Goal: Task Accomplishment & Management: Manage account settings

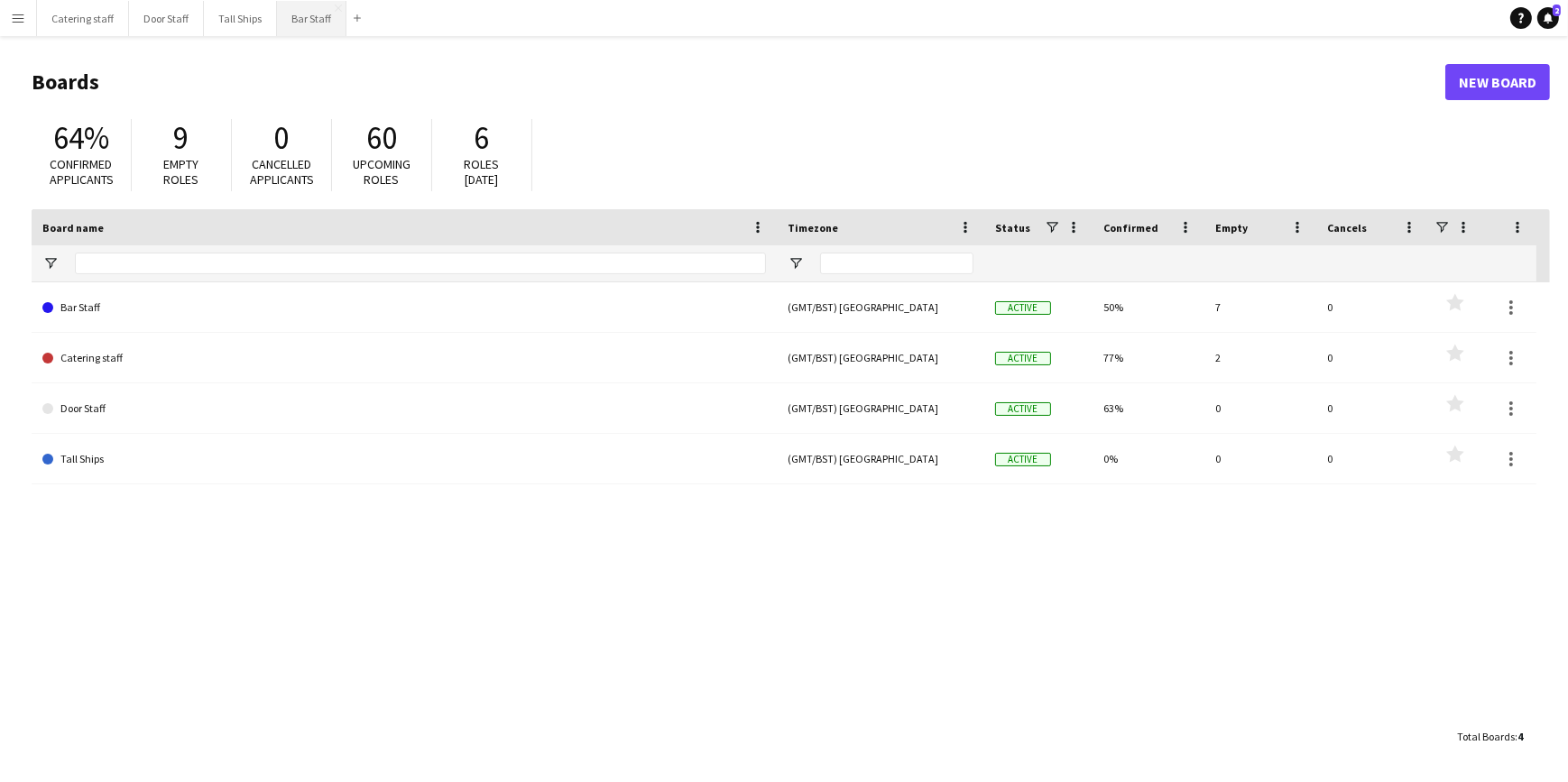
click at [301, 24] on button "Bar Staff Close" at bounding box center [311, 18] width 70 height 35
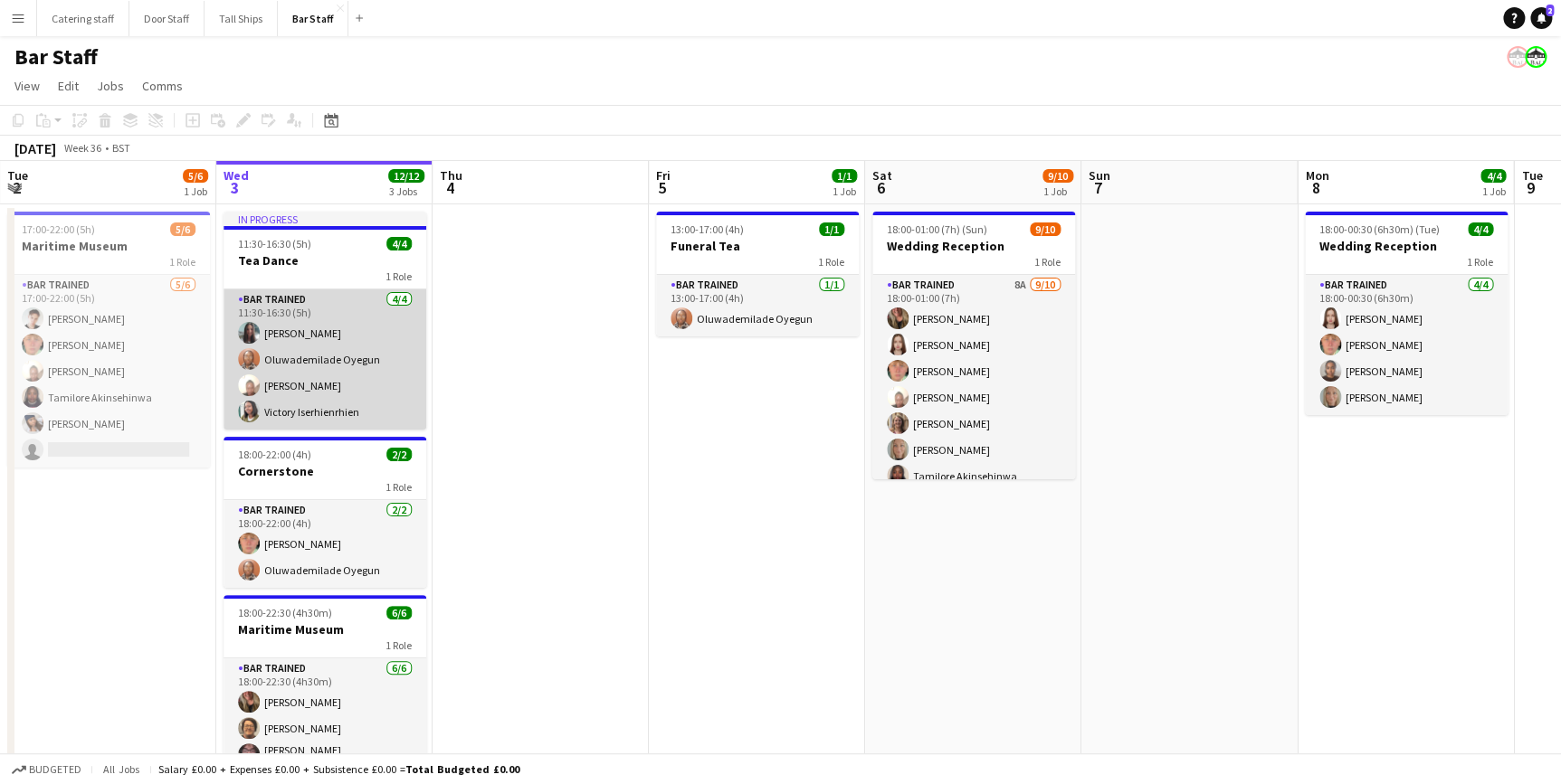
click at [348, 389] on app-card-role "Bar trained [DATE] 11:30-16:30 (5h) [PERSON_NAME] Oluwademilade Oyegun [PERSON_…" at bounding box center [324, 359] width 202 height 140
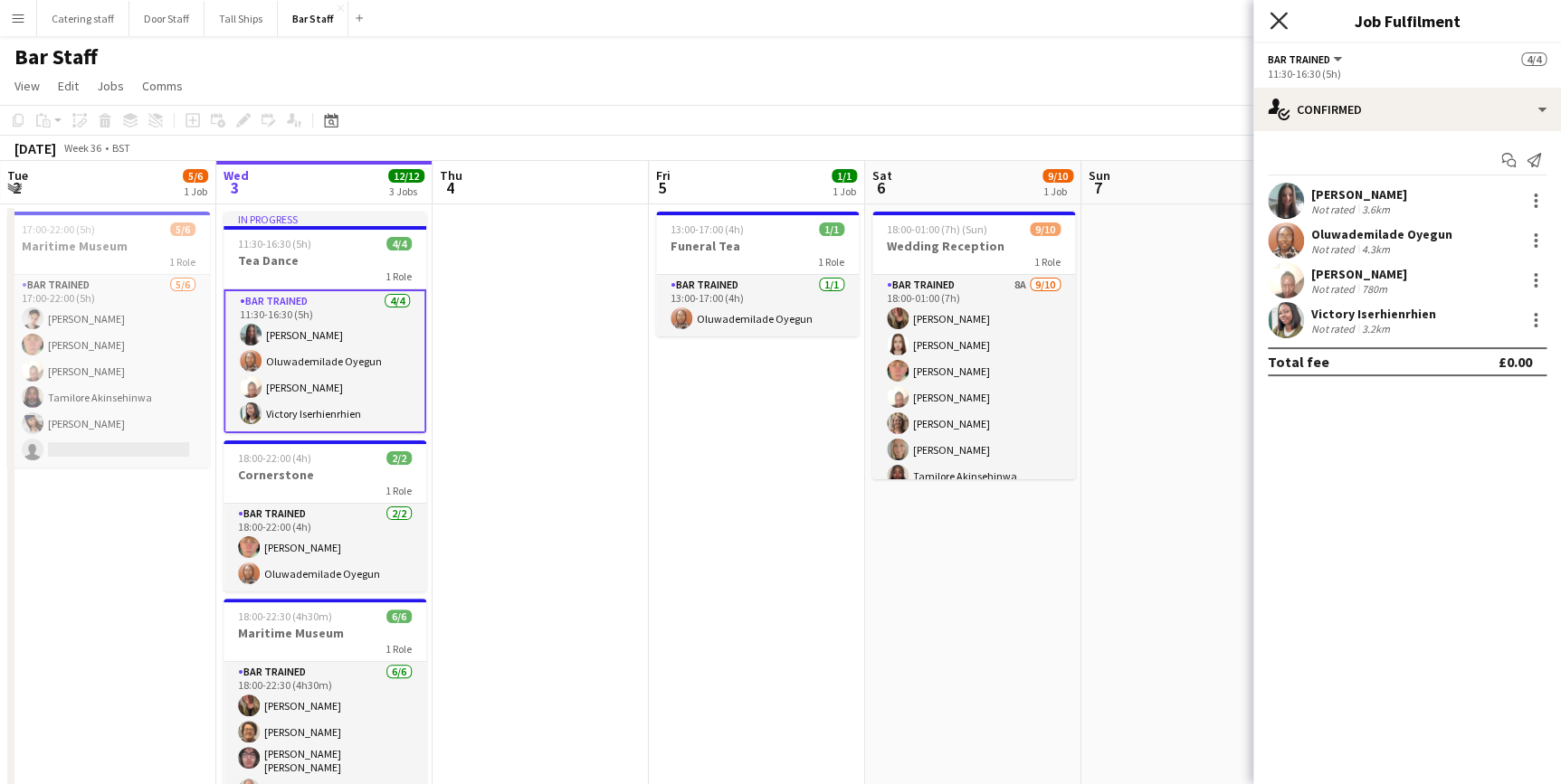
click at [1282, 12] on icon "Close pop-in" at bounding box center [1278, 20] width 17 height 17
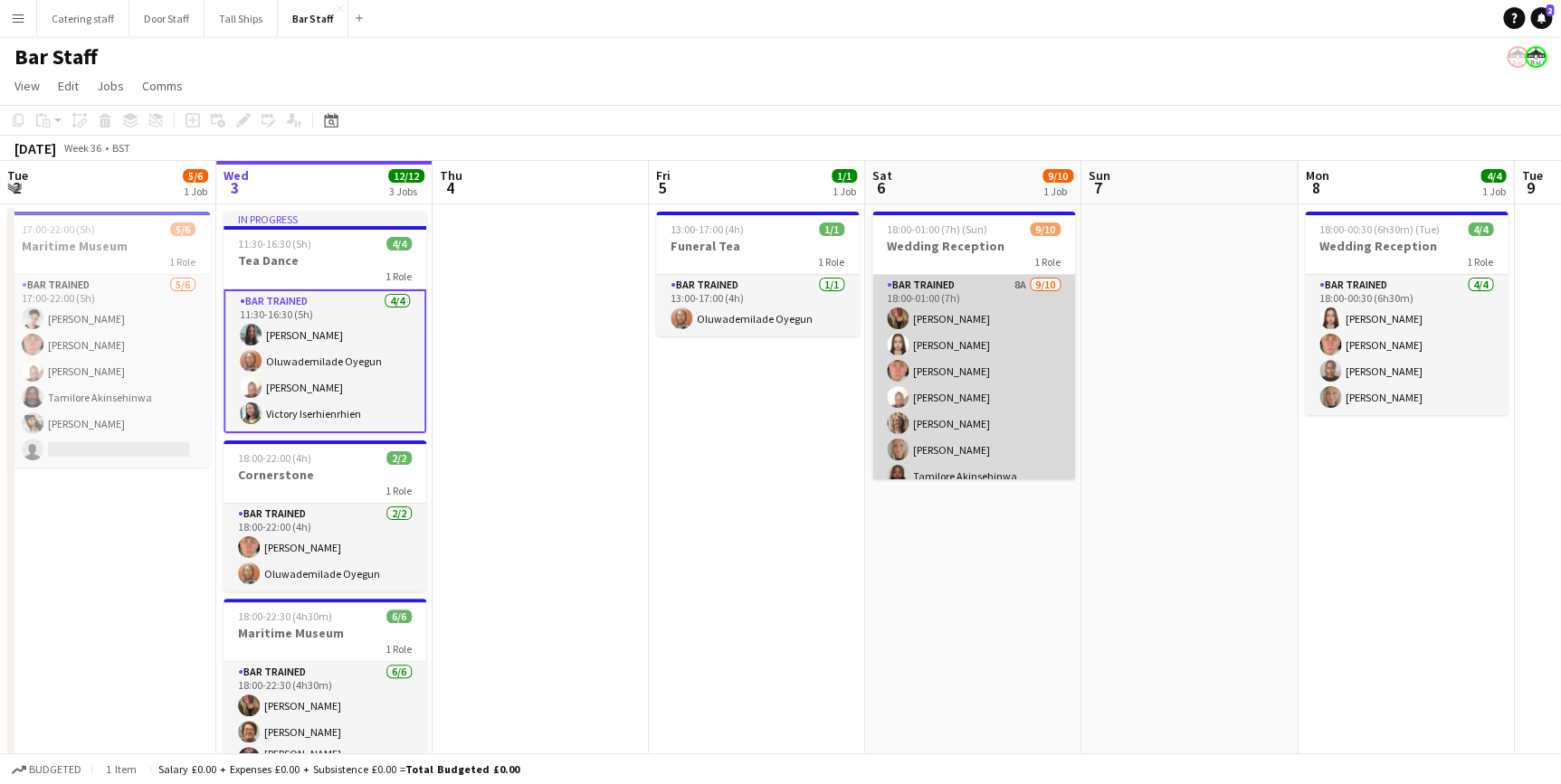
click at [995, 332] on app-card-role "Bar trained 8A [DATE] 18:00-01:00 (7h) [PERSON_NAME] [PERSON_NAME] [PERSON_NAME…" at bounding box center [973, 424] width 202 height 298
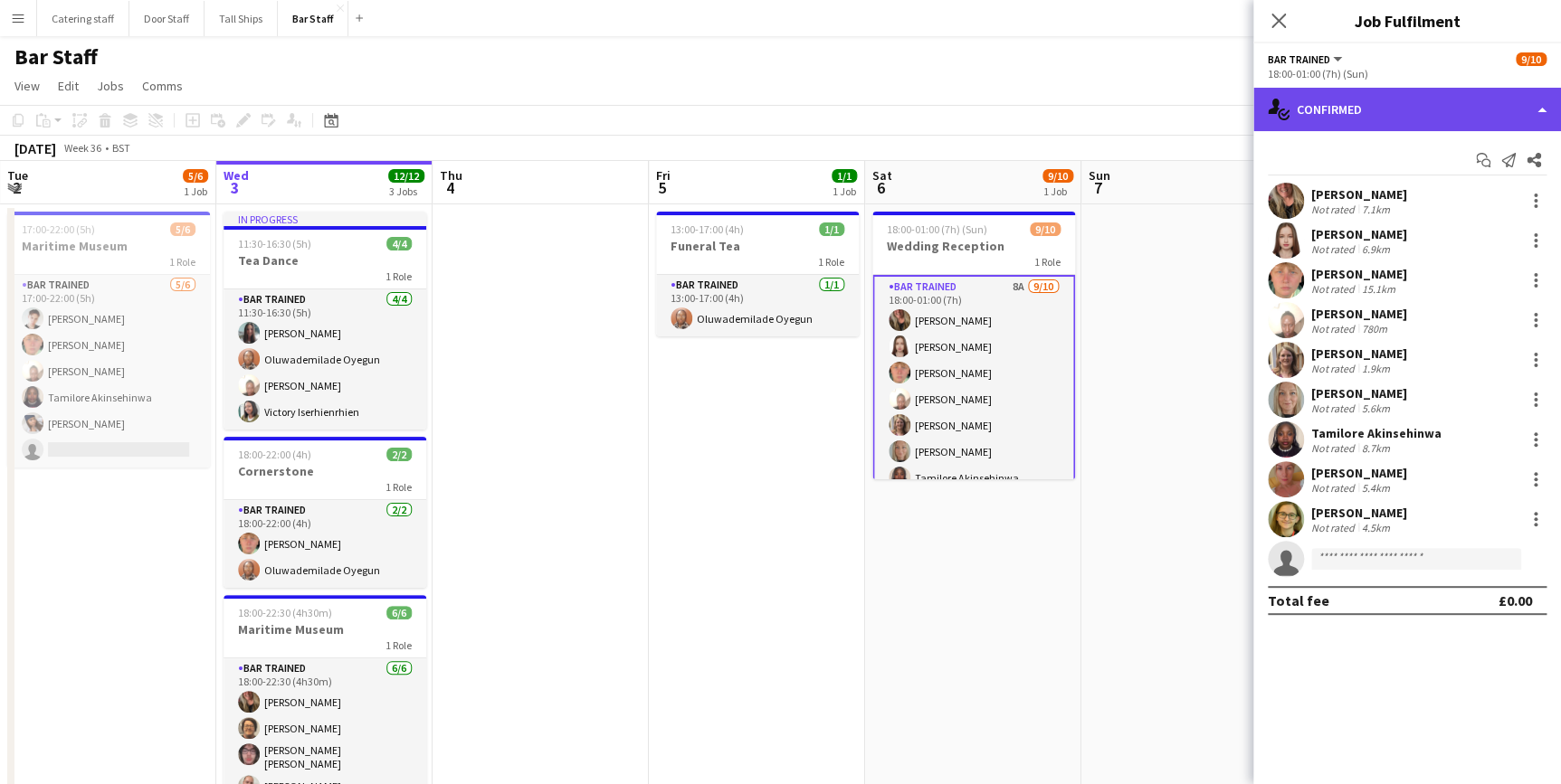
click at [1358, 107] on div "single-neutral-actions-check-2 Confirmed" at bounding box center [1407, 109] width 308 height 43
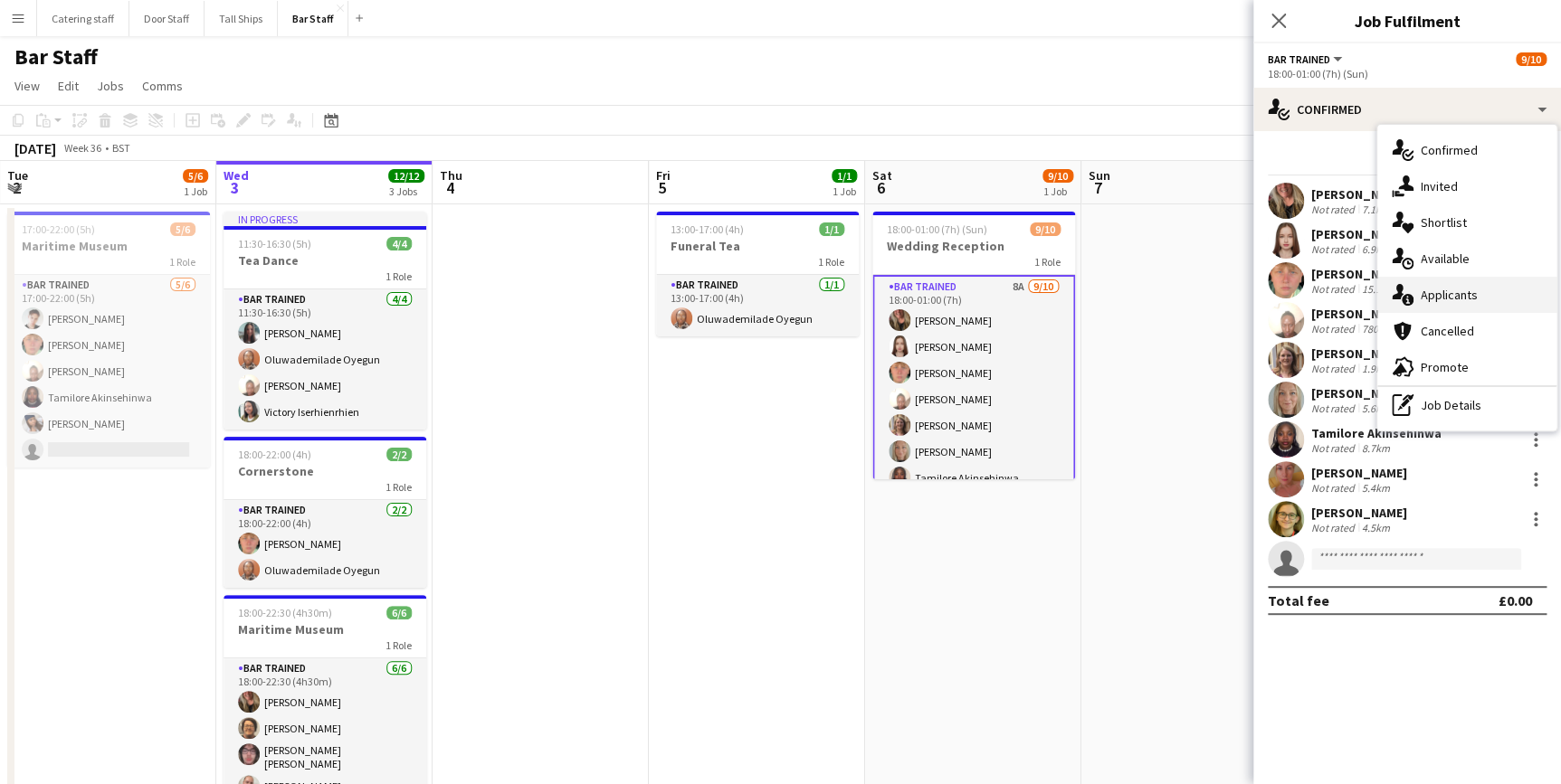
click at [1433, 281] on div "single-neutral-actions-information Applicants" at bounding box center [1467, 295] width 179 height 36
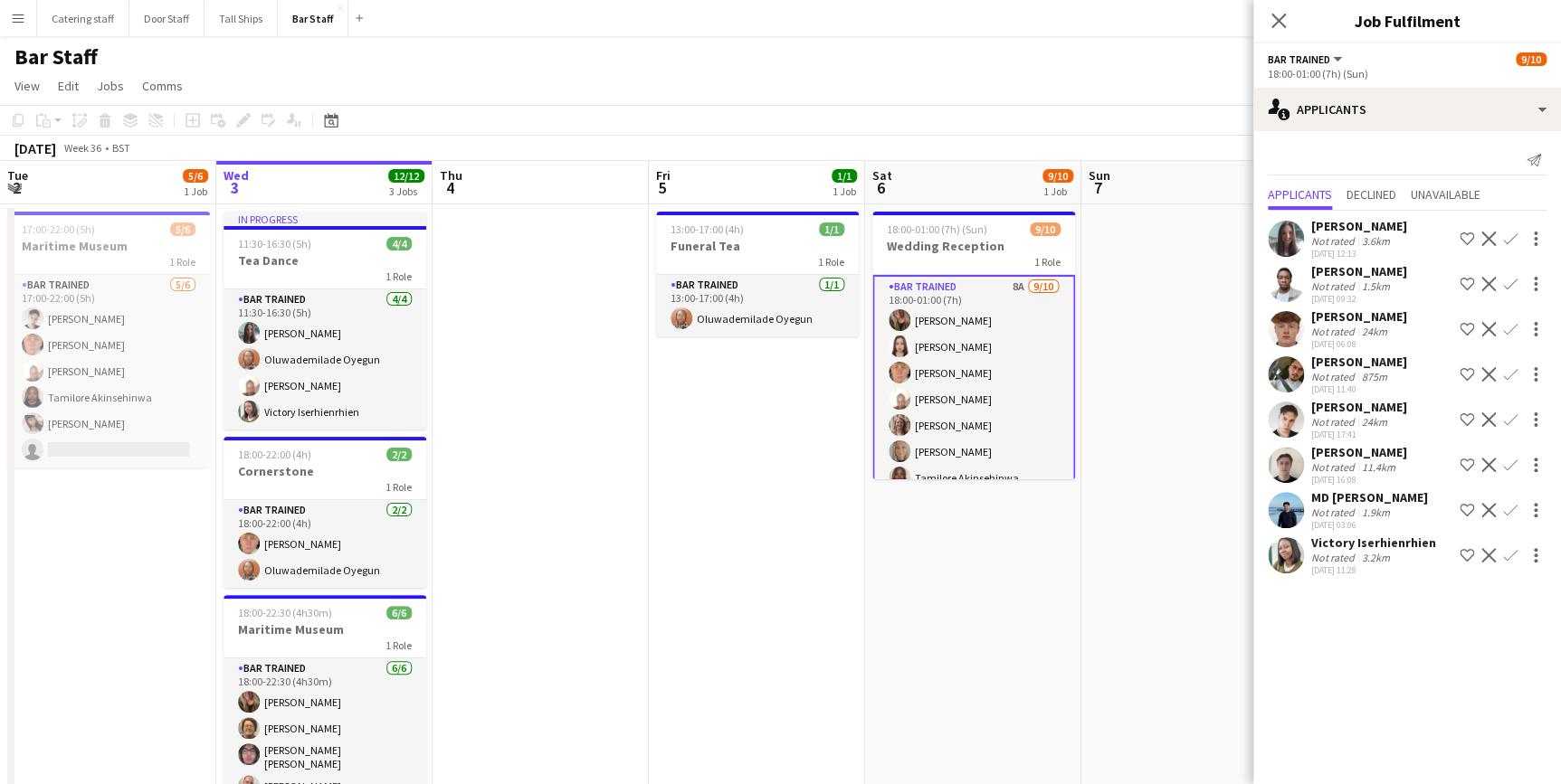
click at [21, 24] on app-icon "Menu" at bounding box center [17, 17] width 14 height 14
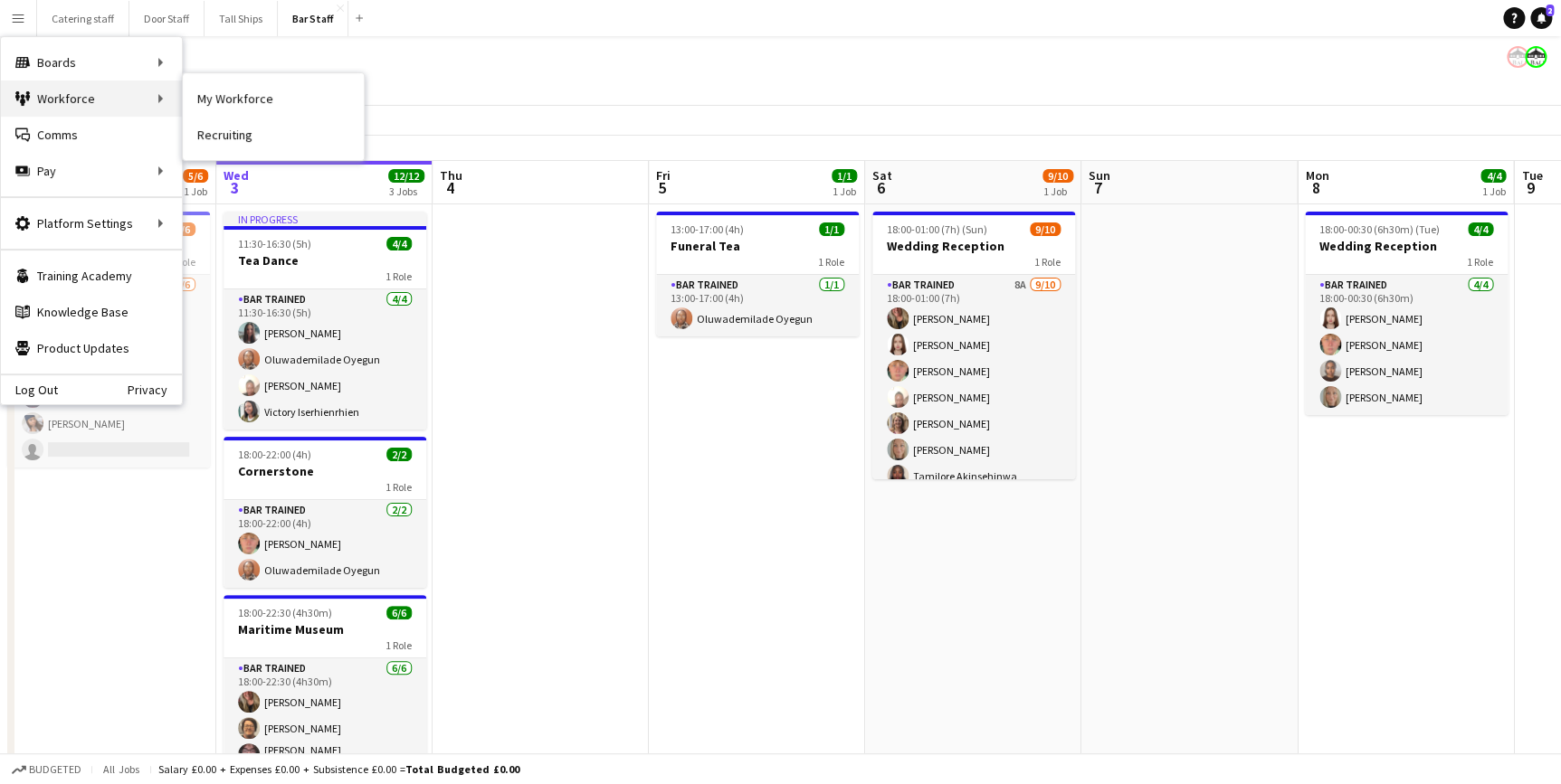
click at [83, 100] on div "Workforce Workforce" at bounding box center [91, 99] width 181 height 36
click at [276, 104] on link "My Workforce" at bounding box center [273, 99] width 181 height 36
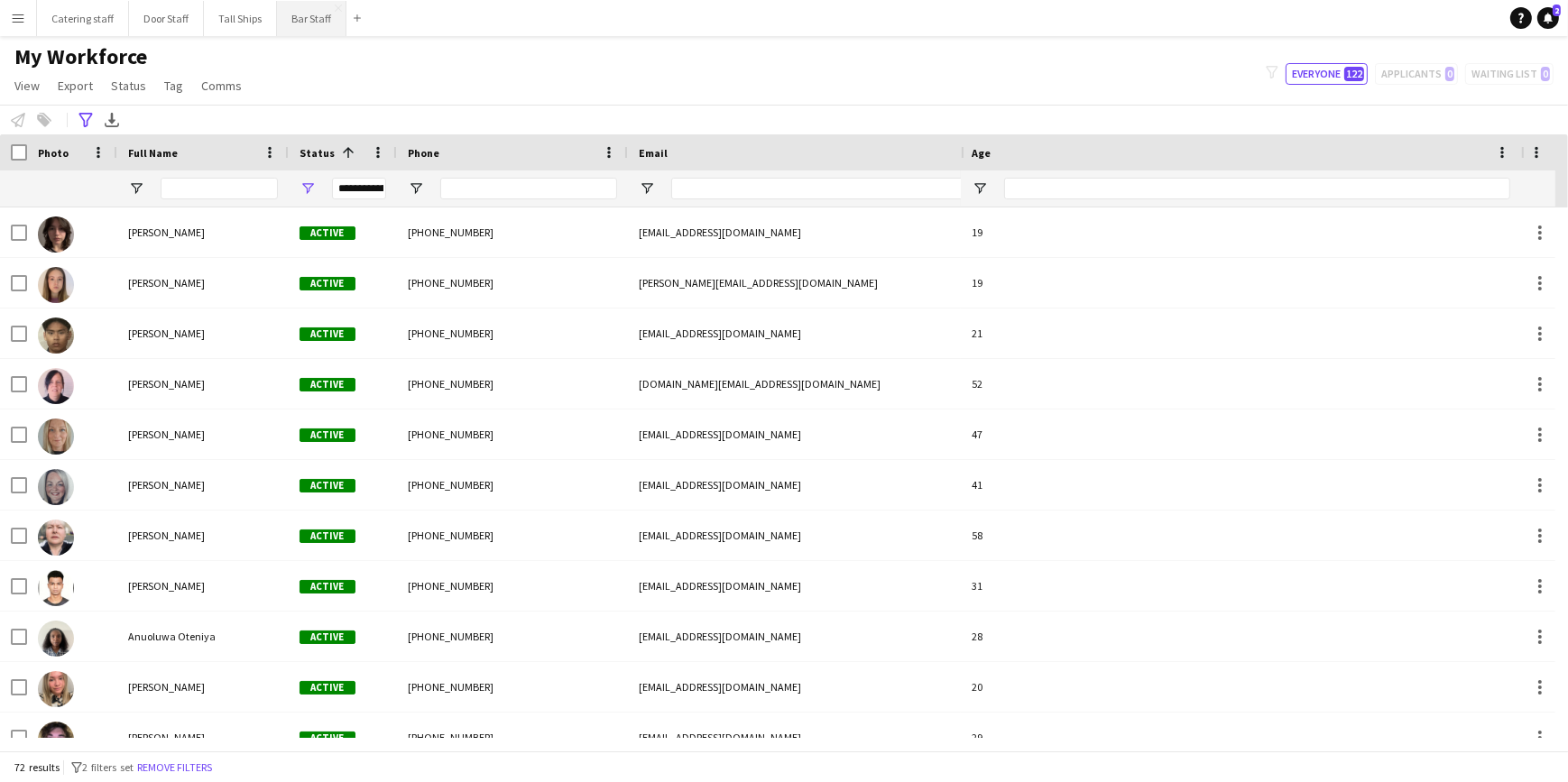
click at [286, 19] on button "Bar Staff Close" at bounding box center [311, 18] width 70 height 35
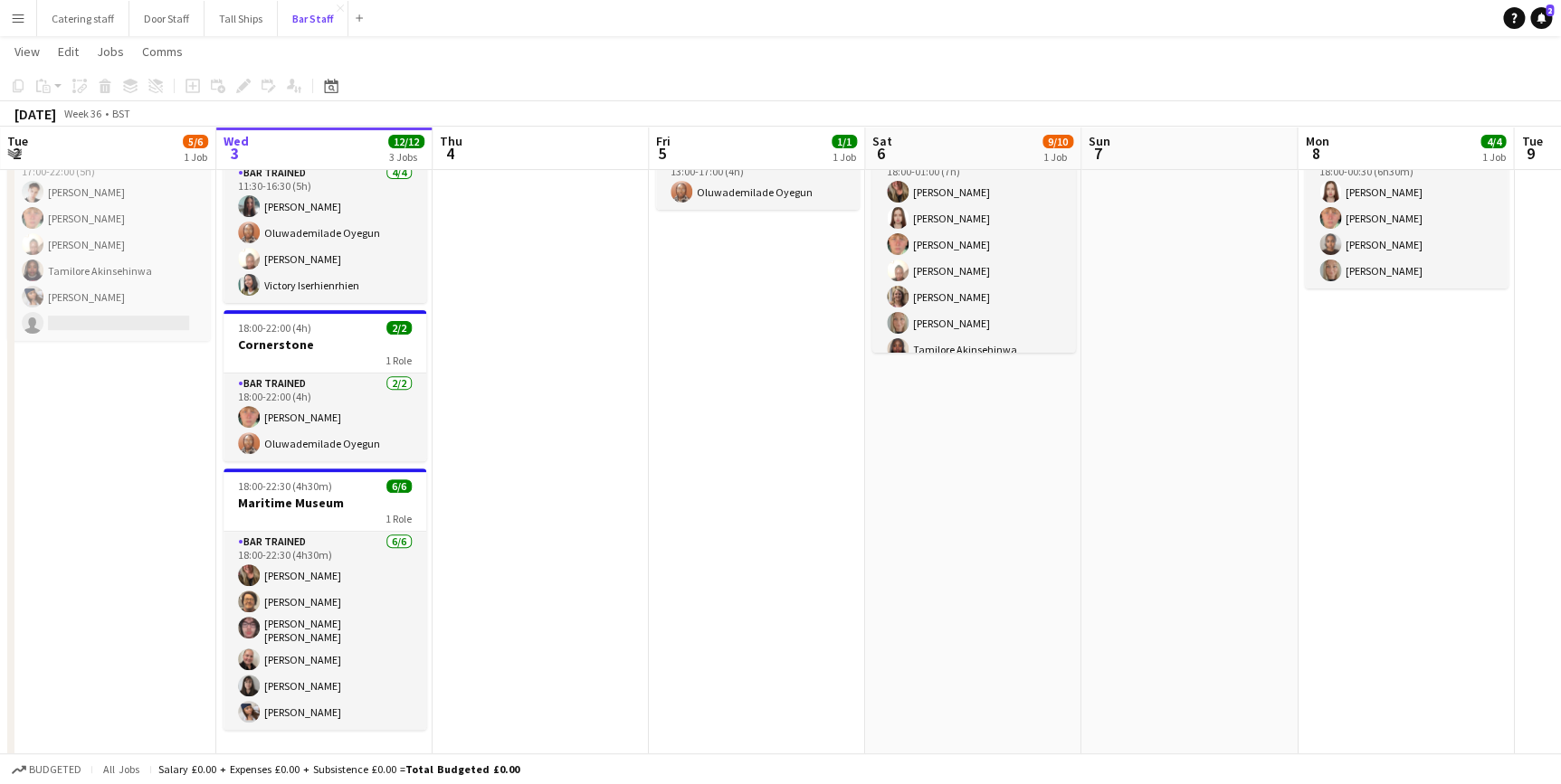
scroll to position [136, 0]
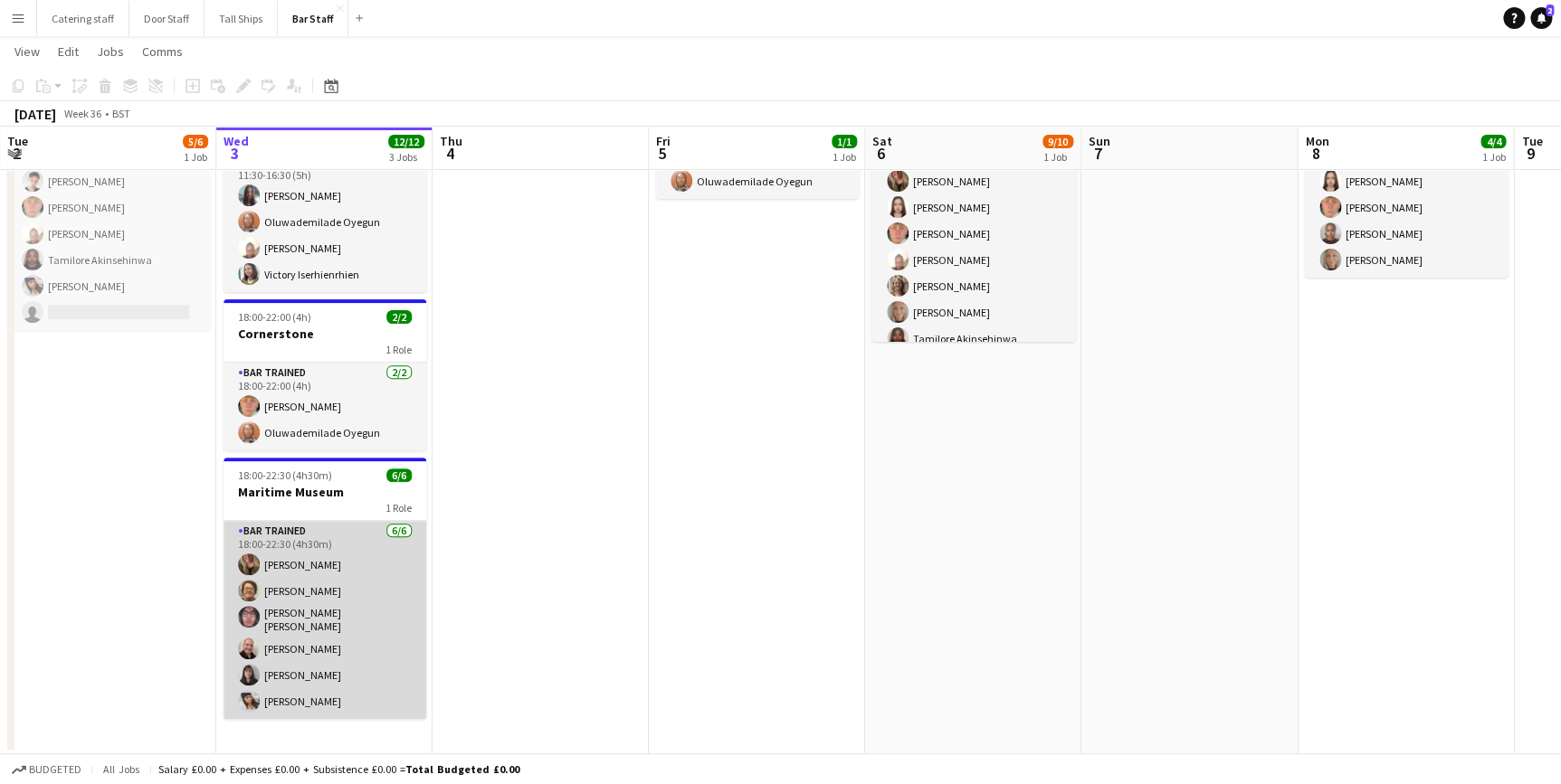
click at [384, 612] on app-card-role "Bar trained [DATE] 18:00-22:30 (4h30m) [PERSON_NAME] [PERSON_NAME] [PERSON_NAME…" at bounding box center [324, 620] width 202 height 198
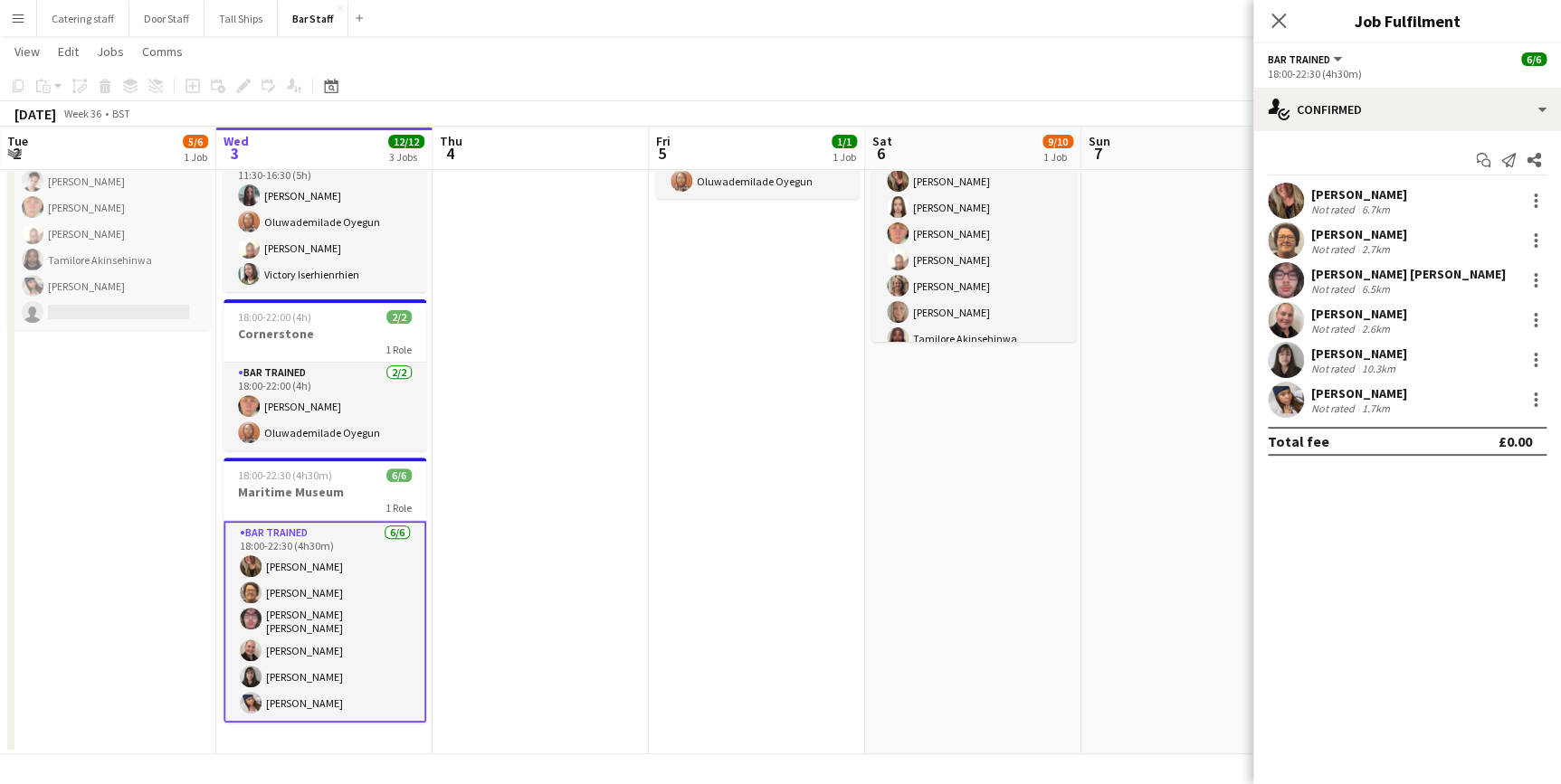
click at [576, 425] on app-date-cell at bounding box center [541, 410] width 217 height 687
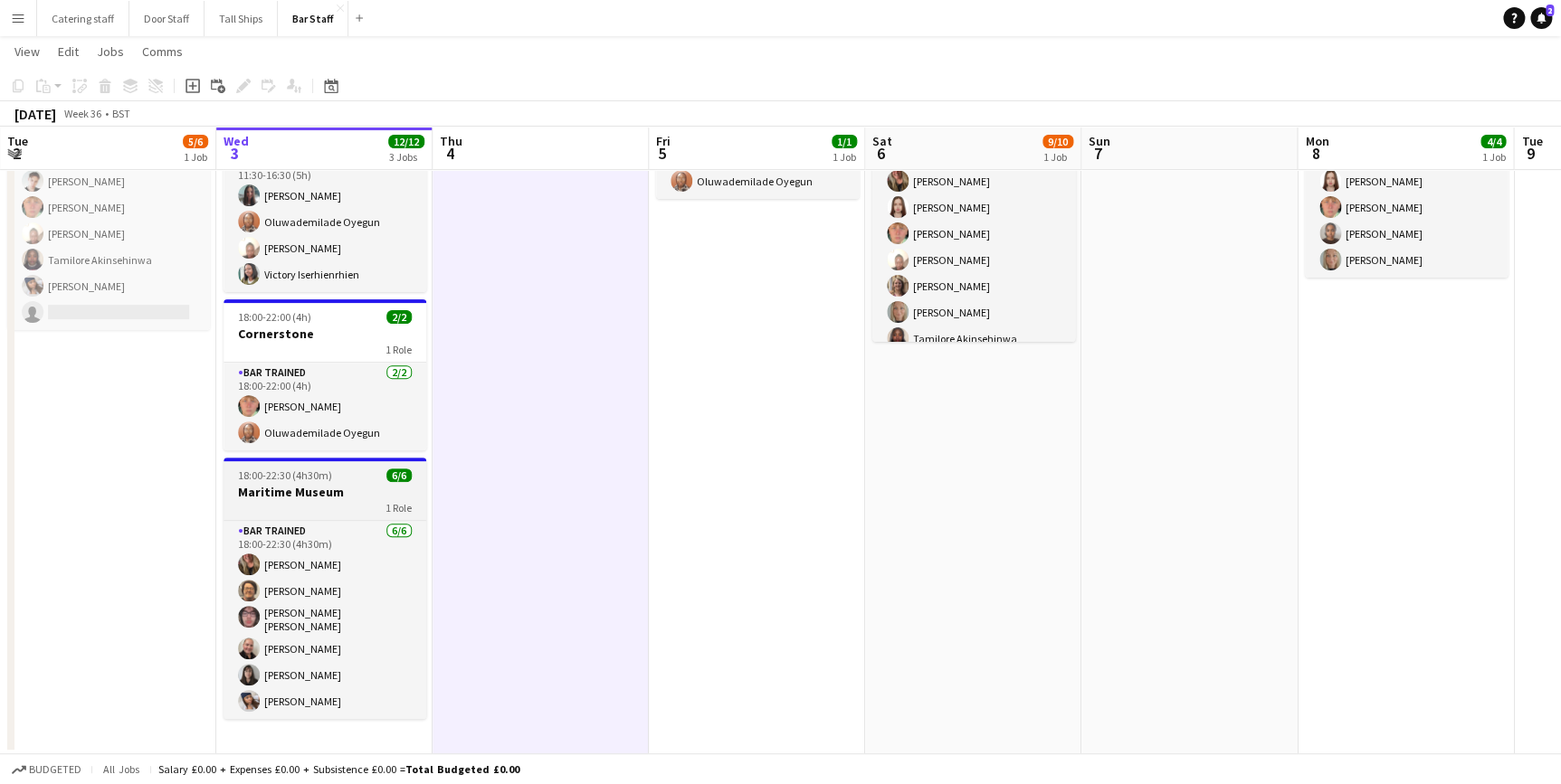
click at [358, 486] on h3 "Maritime Museum" at bounding box center [324, 492] width 202 height 16
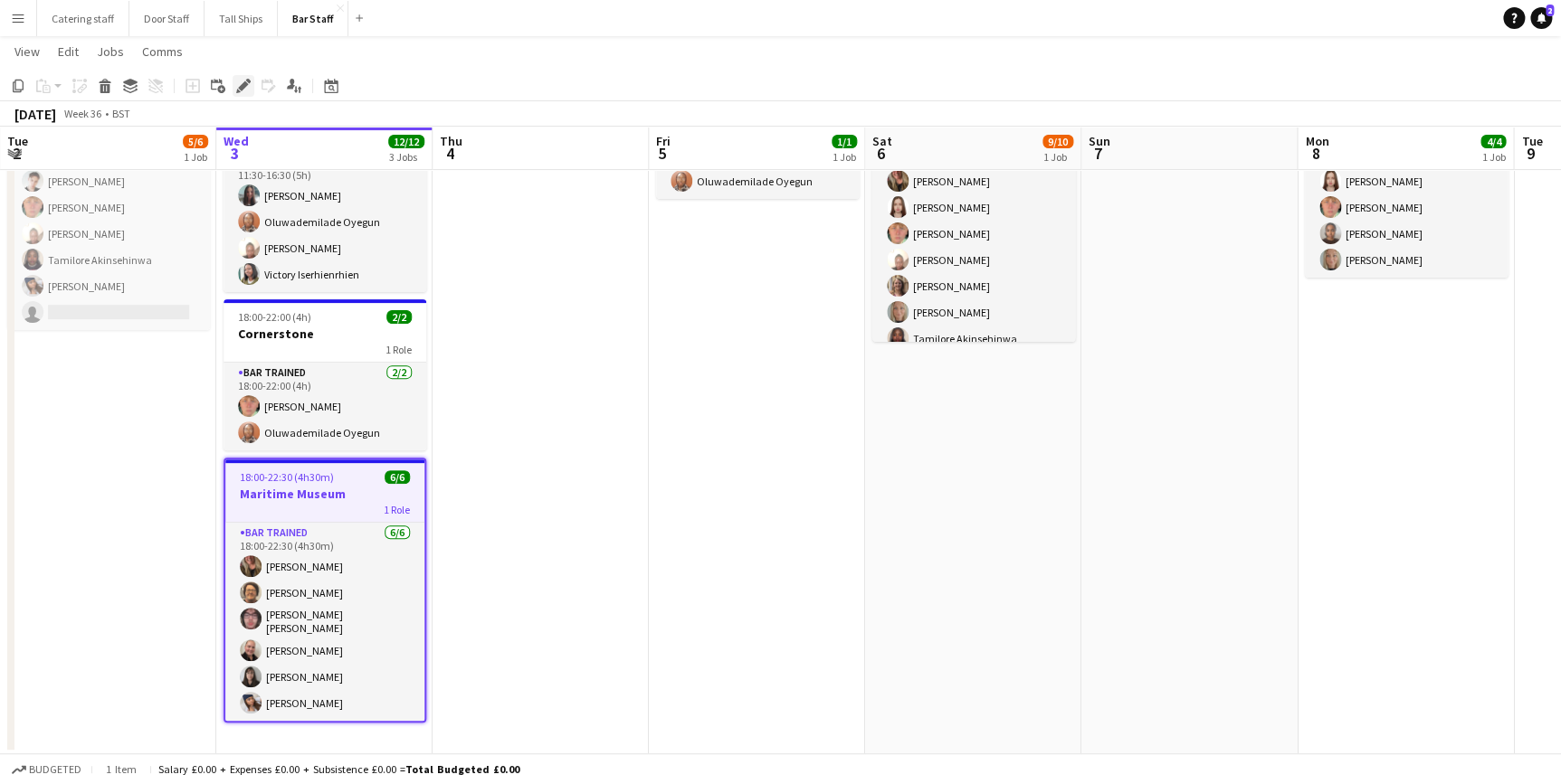
click at [238, 82] on icon "Edit" at bounding box center [243, 85] width 14 height 14
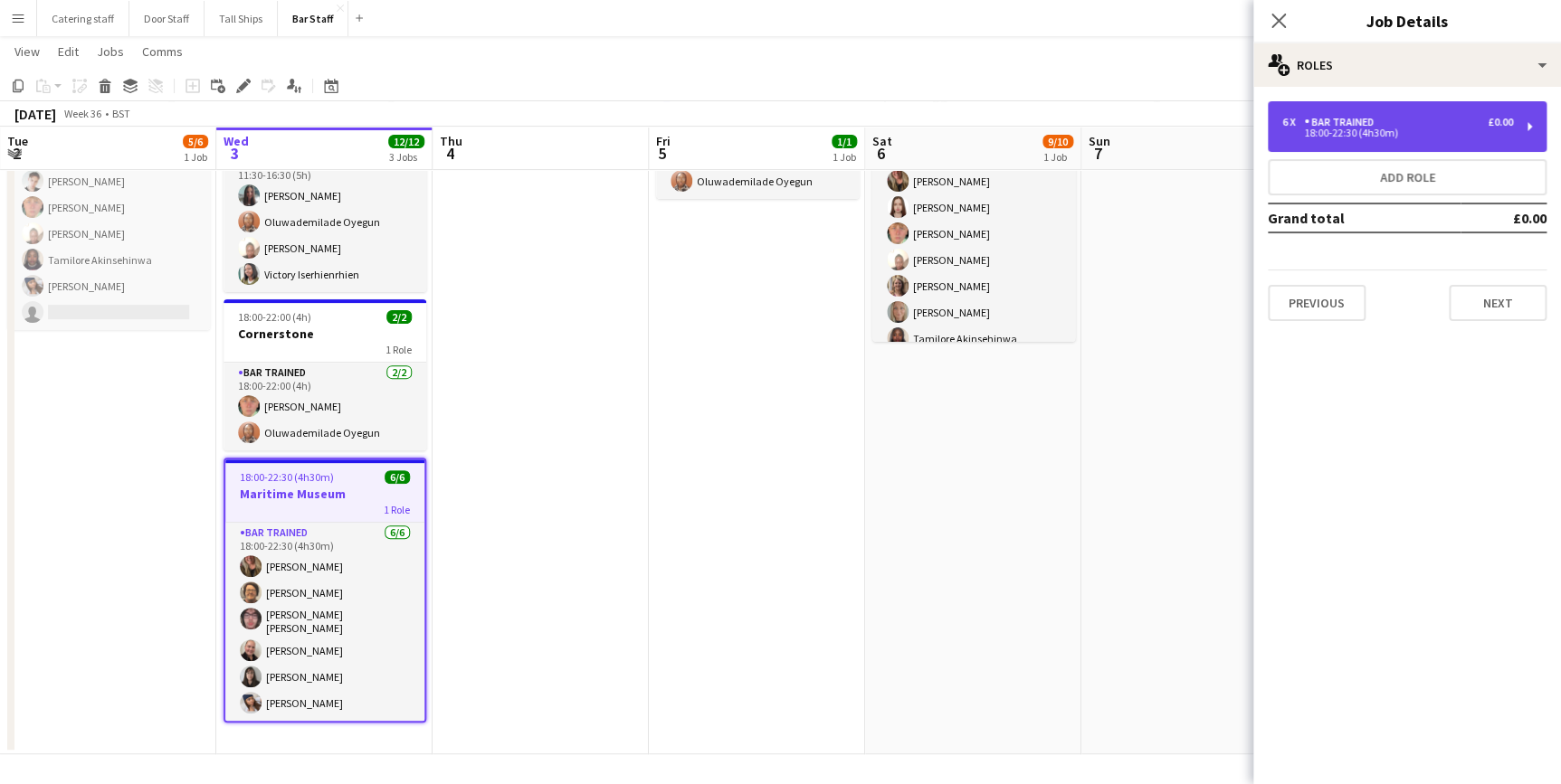
click at [1386, 132] on div "18:00-22:30 (4h30m)" at bounding box center [1398, 132] width 231 height 9
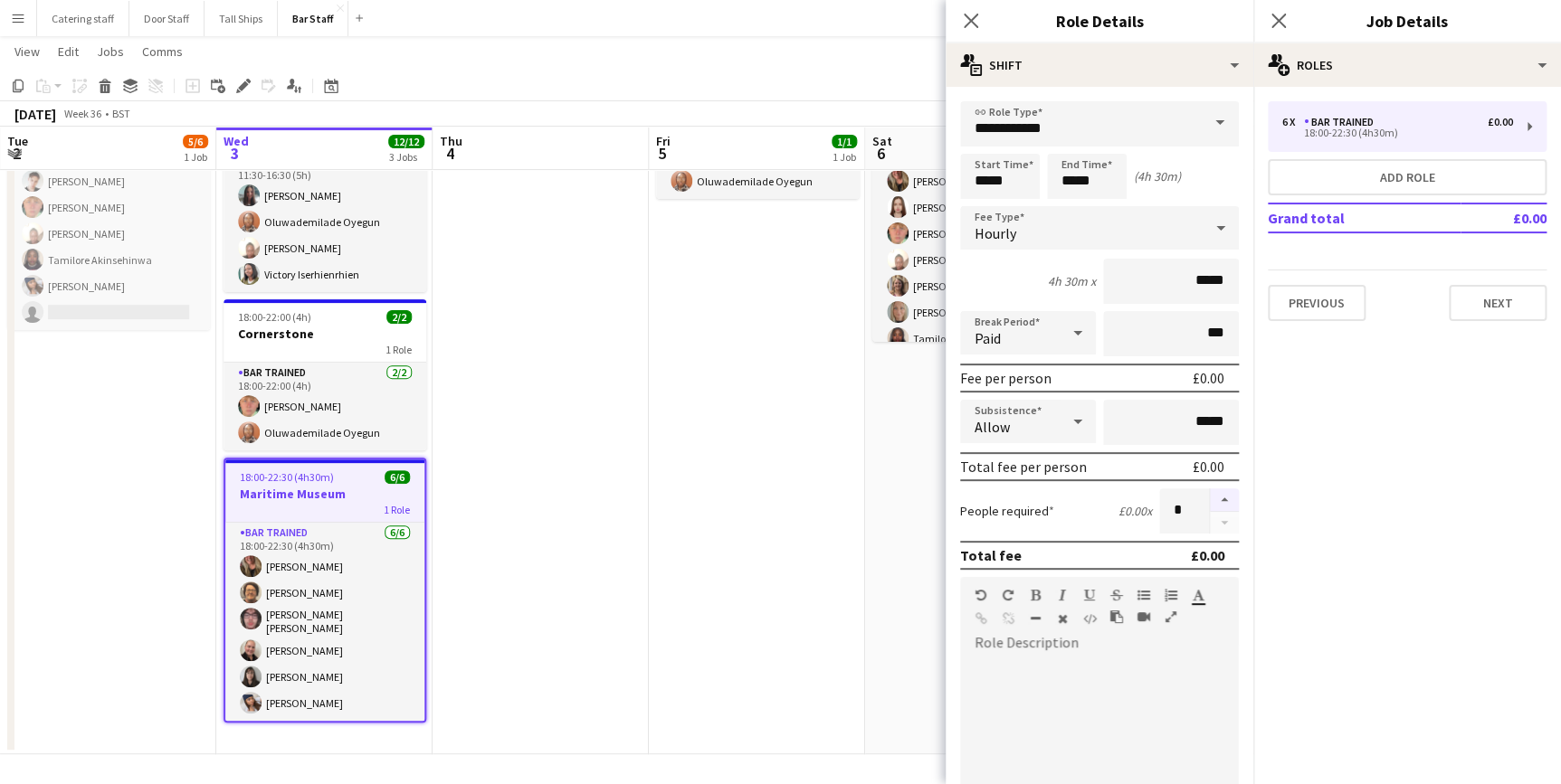
click at [1213, 499] on button "button" at bounding box center [1224, 500] width 29 height 24
type input "*"
click at [1433, 364] on mat-expansion-panel "pencil3 General details 6 x Bar trained £0.00 18:00-22:30 (4h30m) Add role Gran…" at bounding box center [1407, 436] width 308 height 698
click at [1459, 308] on button "Next" at bounding box center [1498, 303] width 98 height 36
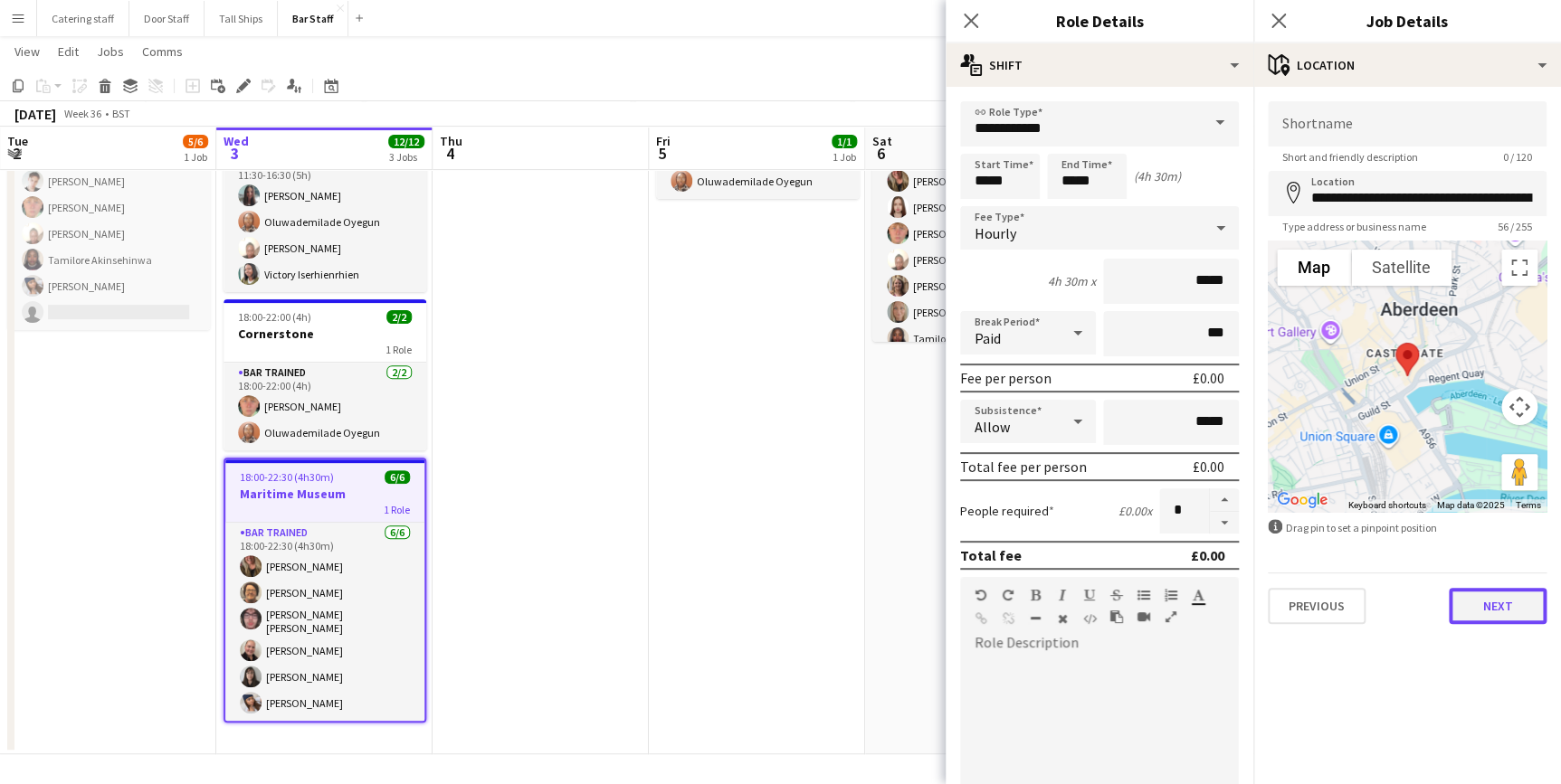
click at [1477, 607] on button "Next" at bounding box center [1498, 607] width 98 height 36
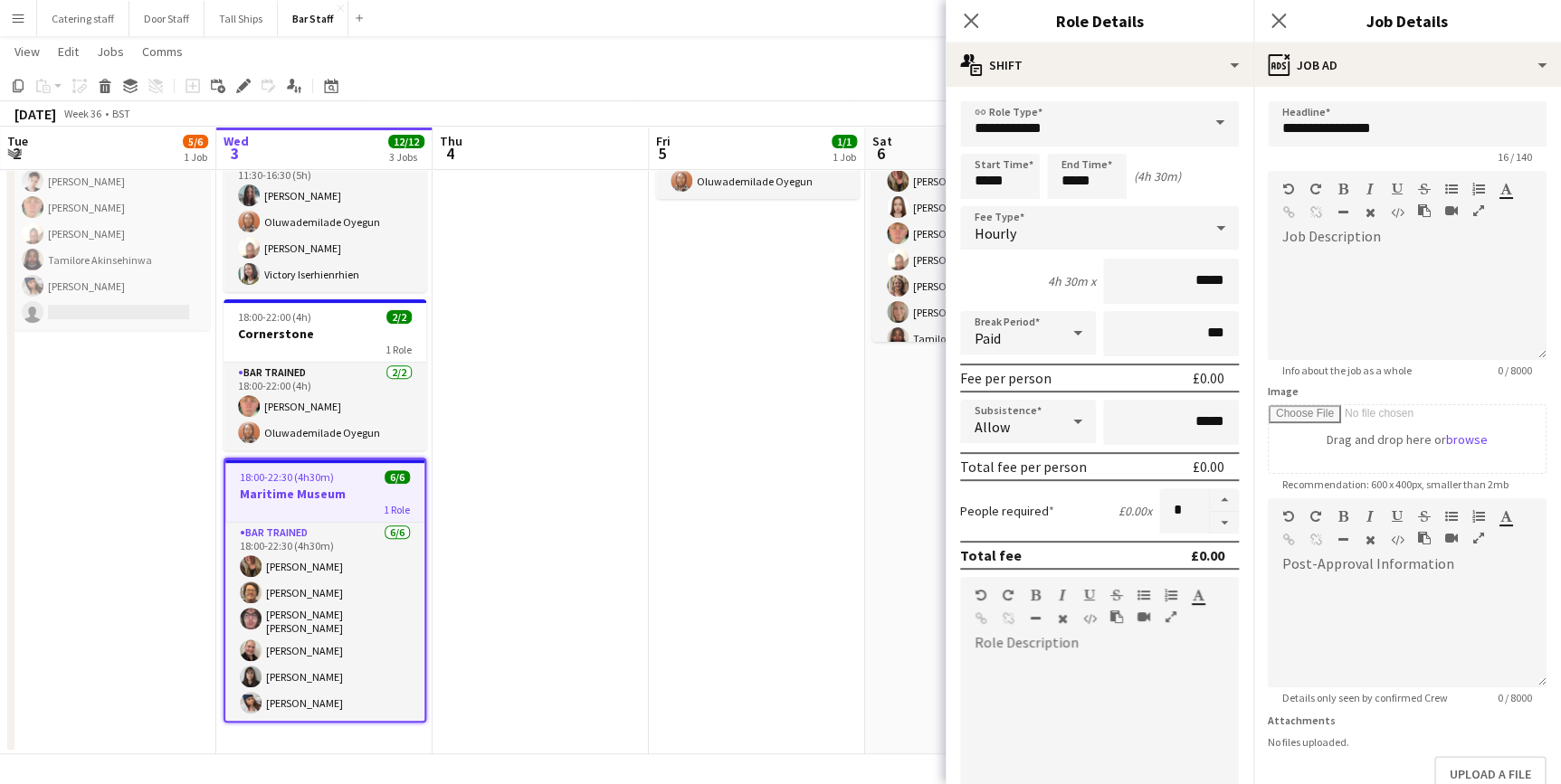
click at [714, 502] on app-date-cell "13:00-17:00 (4h) 1/1 Funeral Tea 1 Role Bar trained [DATE] 13:00-17:00 (4h) Olu…" at bounding box center [757, 410] width 217 height 687
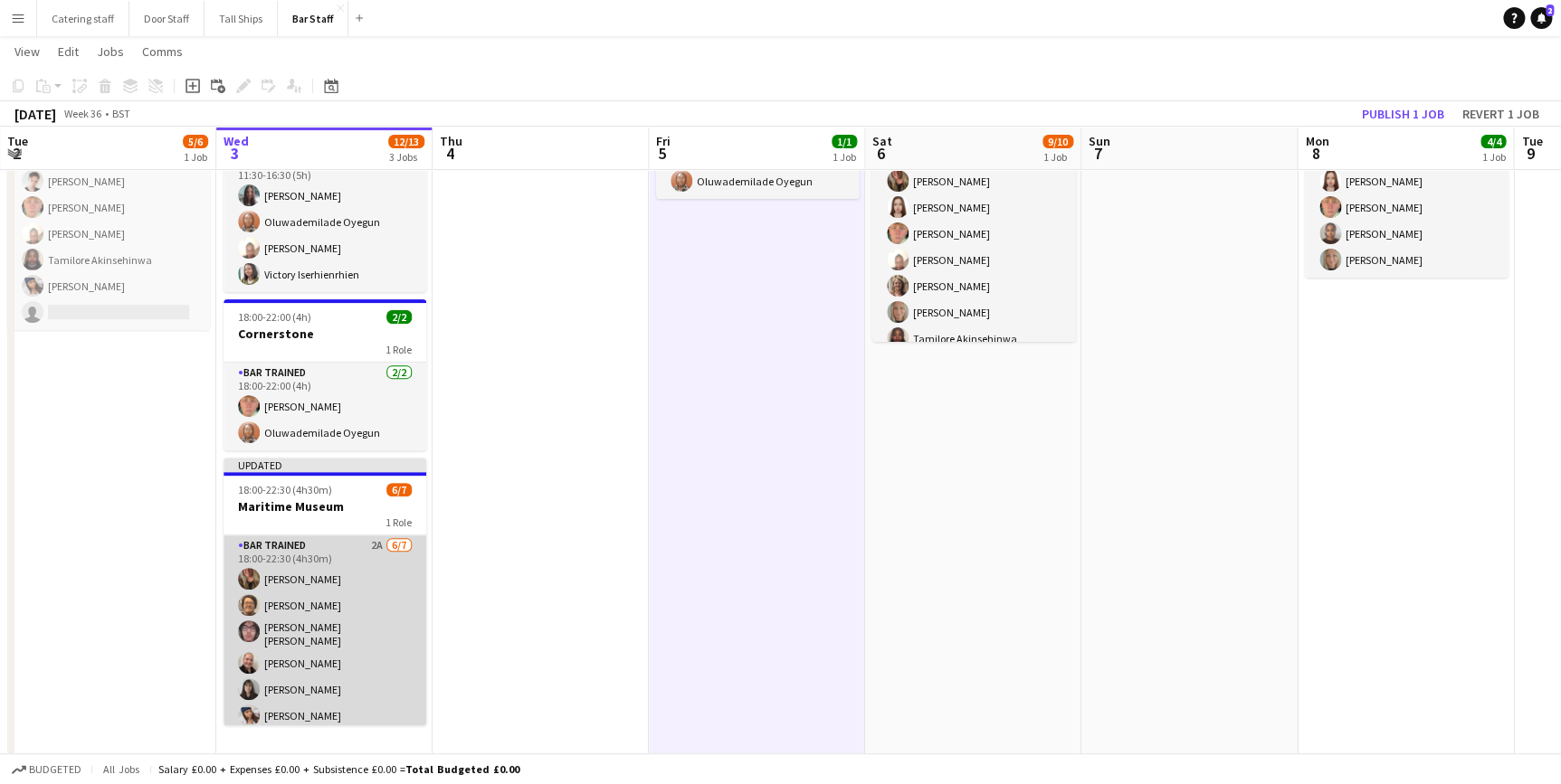
scroll to position [28, 0]
click at [338, 711] on app-card-role "Bar trained 2A [DATE] 18:00-22:30 (4h30m) [PERSON_NAME] [PERSON_NAME] [PERSON_N…" at bounding box center [324, 620] width 202 height 224
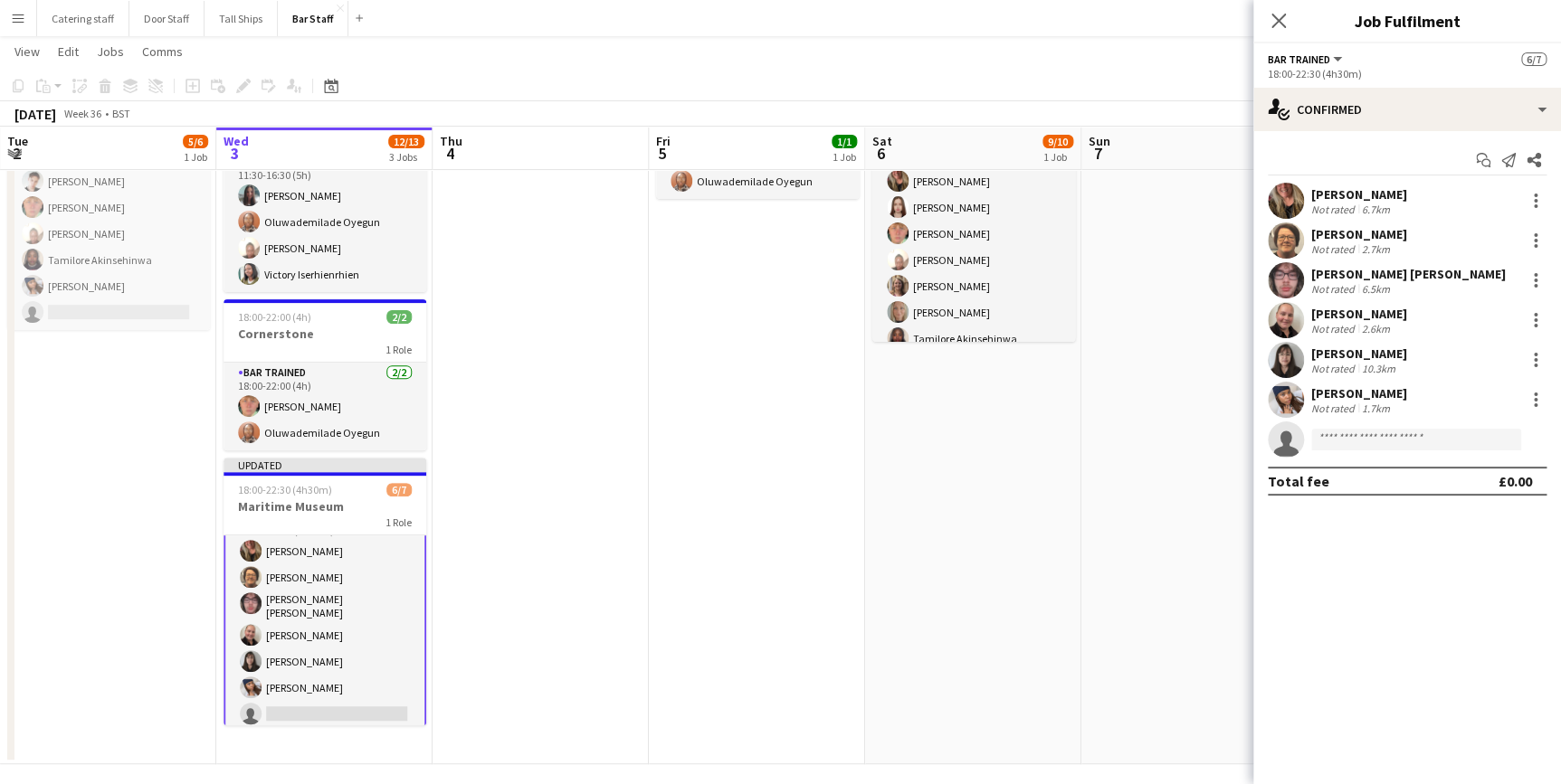
click at [1396, 452] on app-invite-slot "single-neutral-actions" at bounding box center [1407, 440] width 308 height 36
click at [1391, 442] on input at bounding box center [1416, 439] width 210 height 22
type input "****"
click at [1391, 473] on span "[EMAIL_ADDRESS][DOMAIN_NAME]" at bounding box center [1416, 480] width 181 height 14
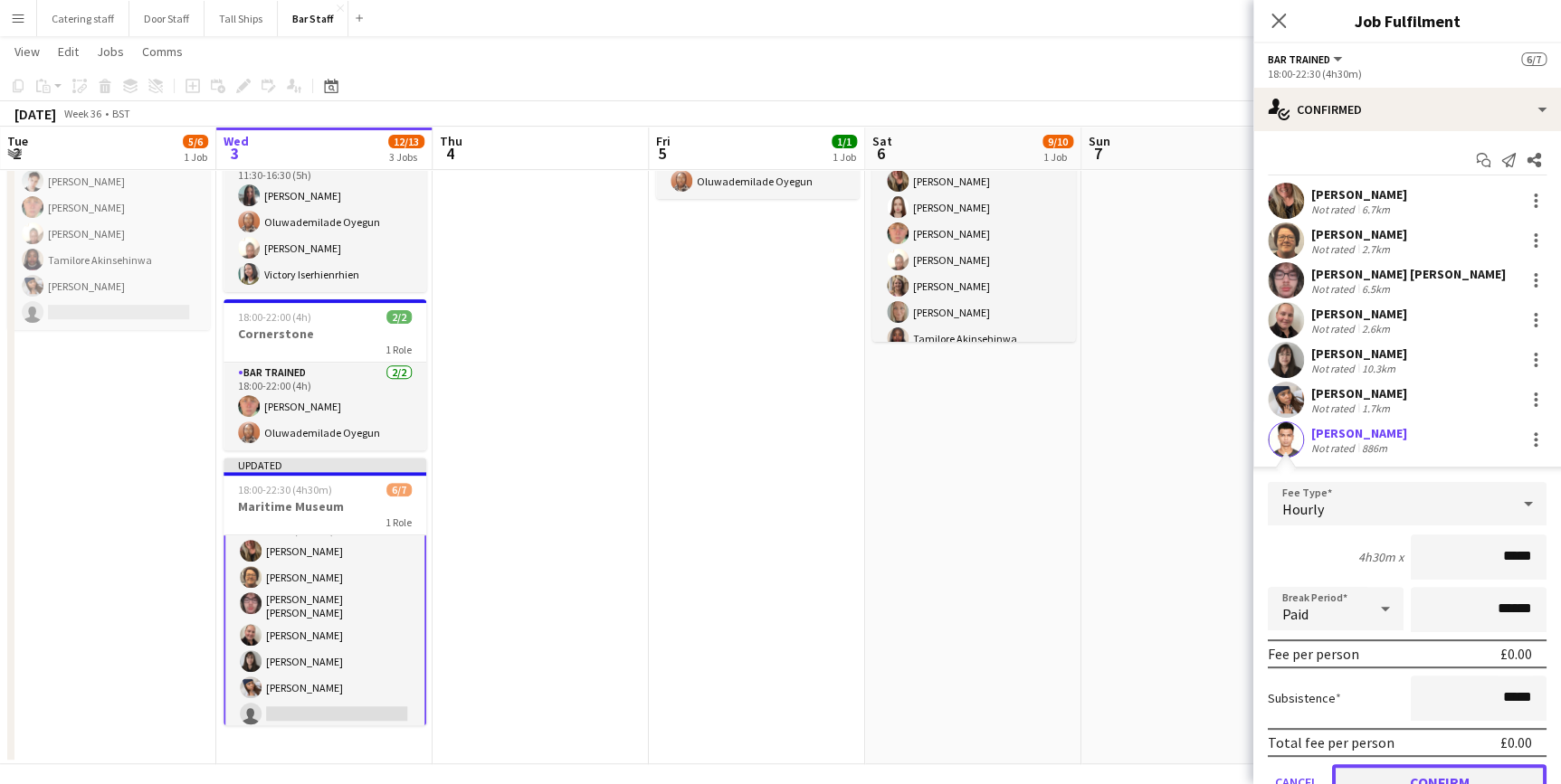
click at [1425, 770] on button "Confirm" at bounding box center [1440, 783] width 215 height 36
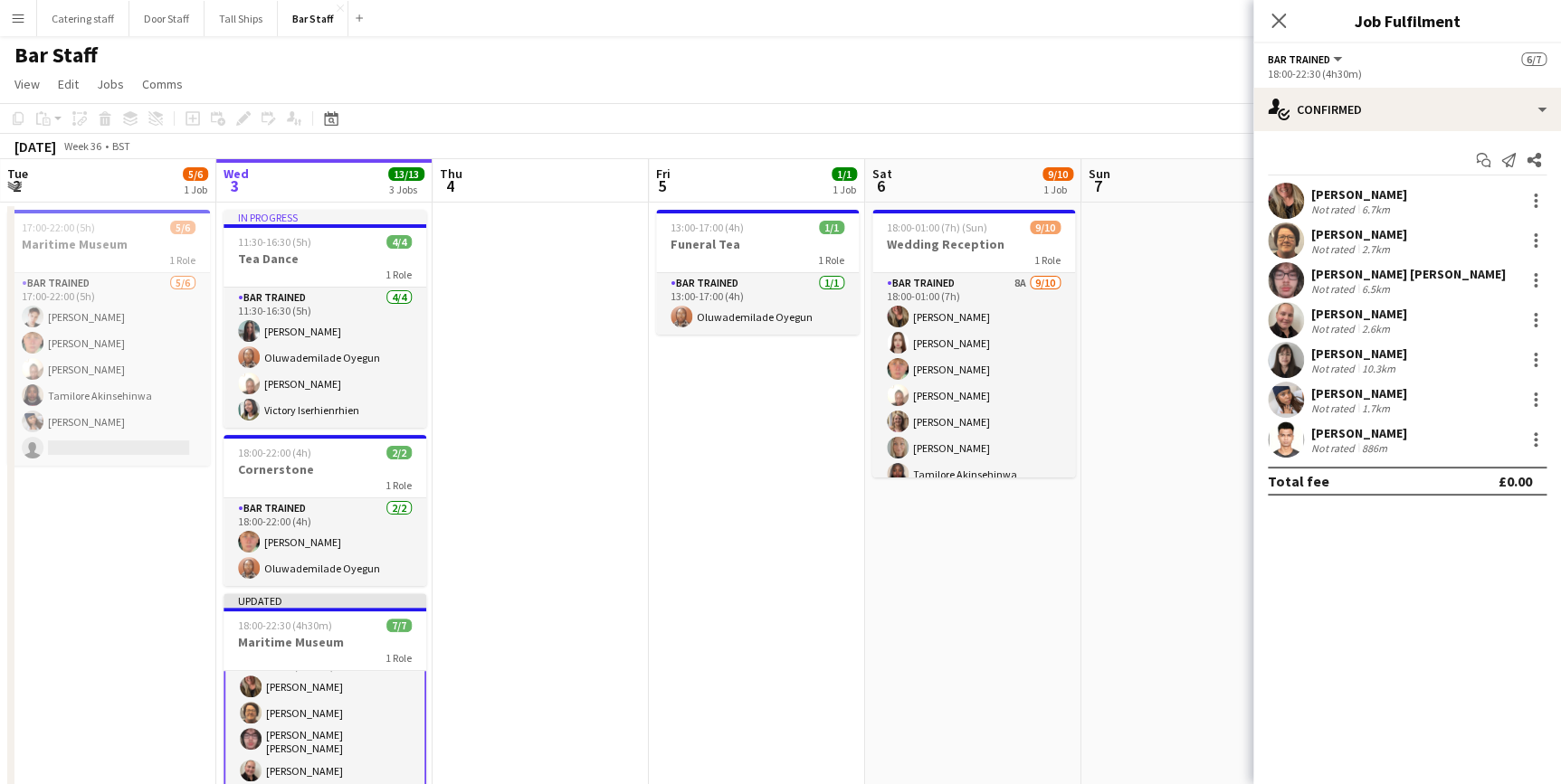
scroll to position [0, 0]
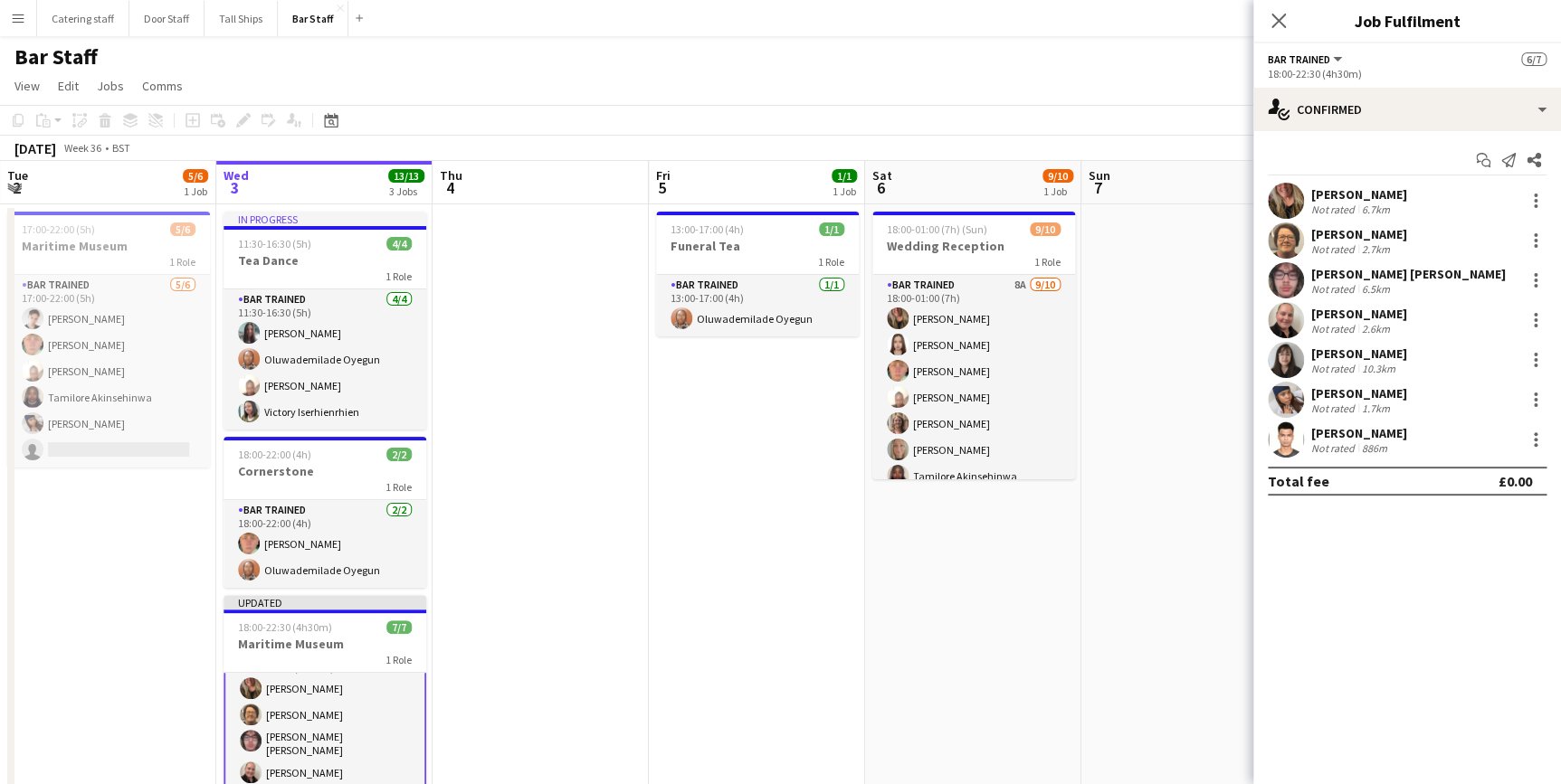
click at [1170, 574] on app-date-cell at bounding box center [1190, 553] width 217 height 698
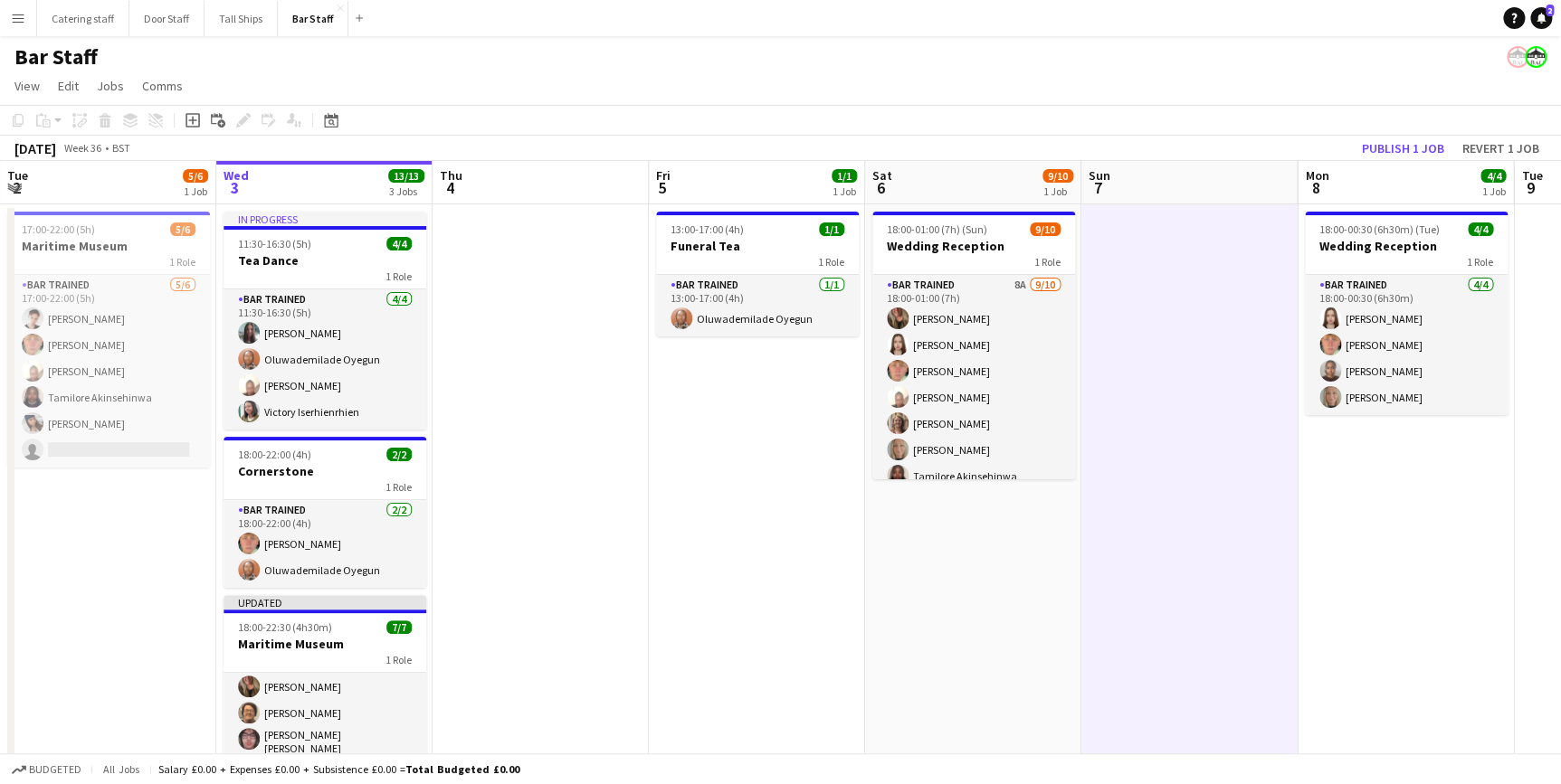
scroll to position [28, 0]
click at [1421, 148] on button "Publish 1 job" at bounding box center [1403, 149] width 97 height 24
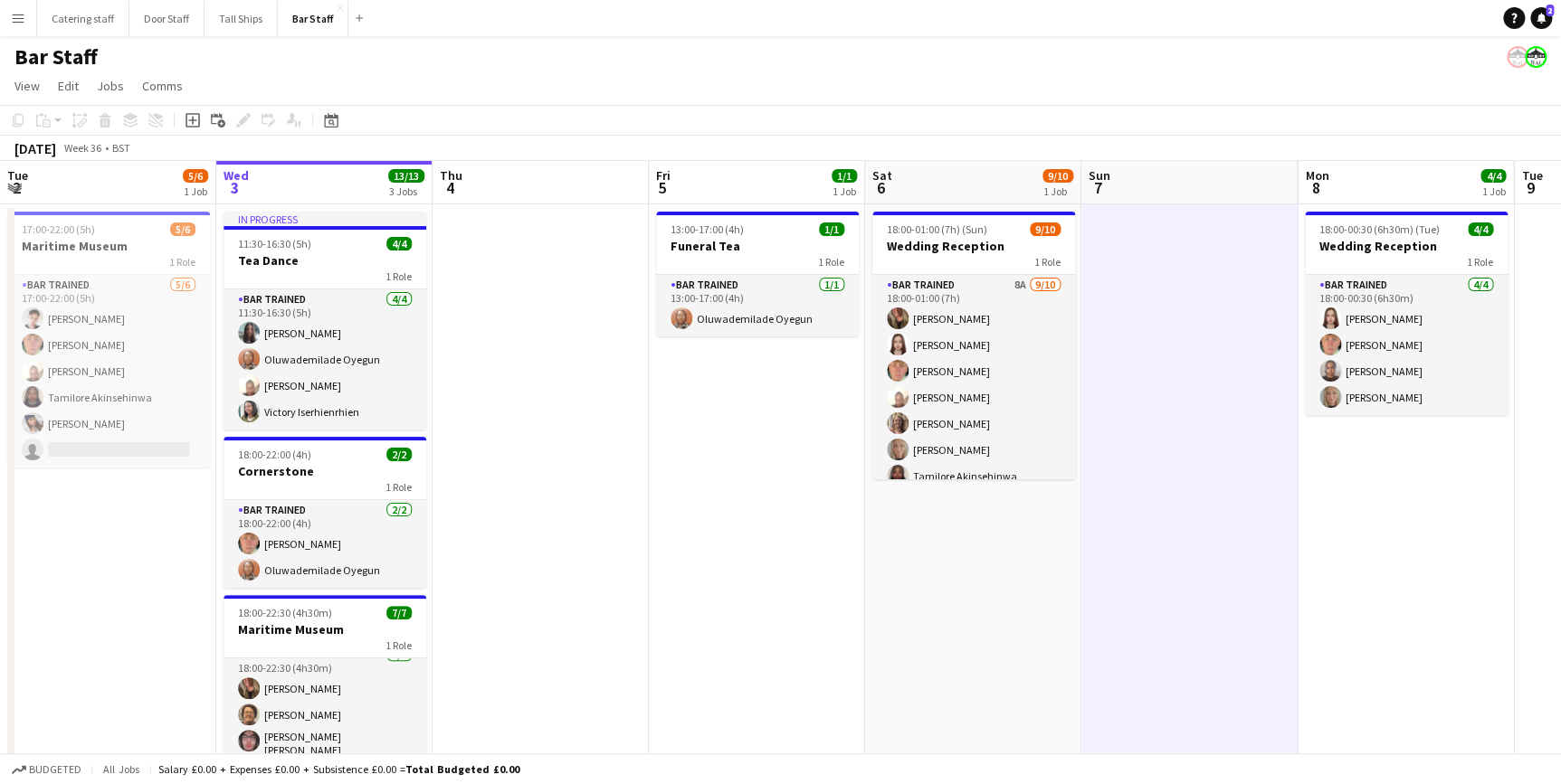
scroll to position [146, 0]
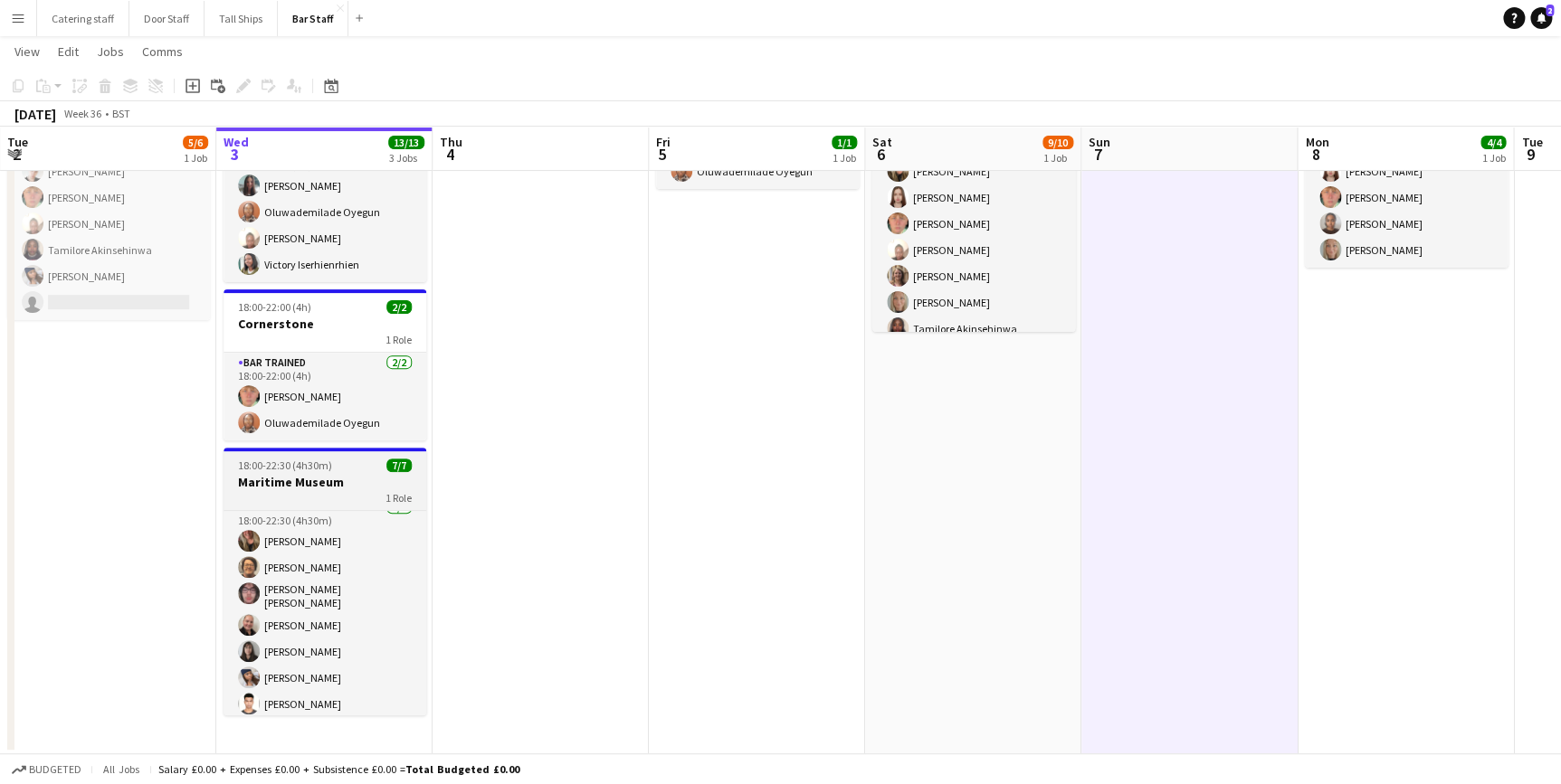
click at [337, 491] on div "1 Role" at bounding box center [324, 497] width 202 height 14
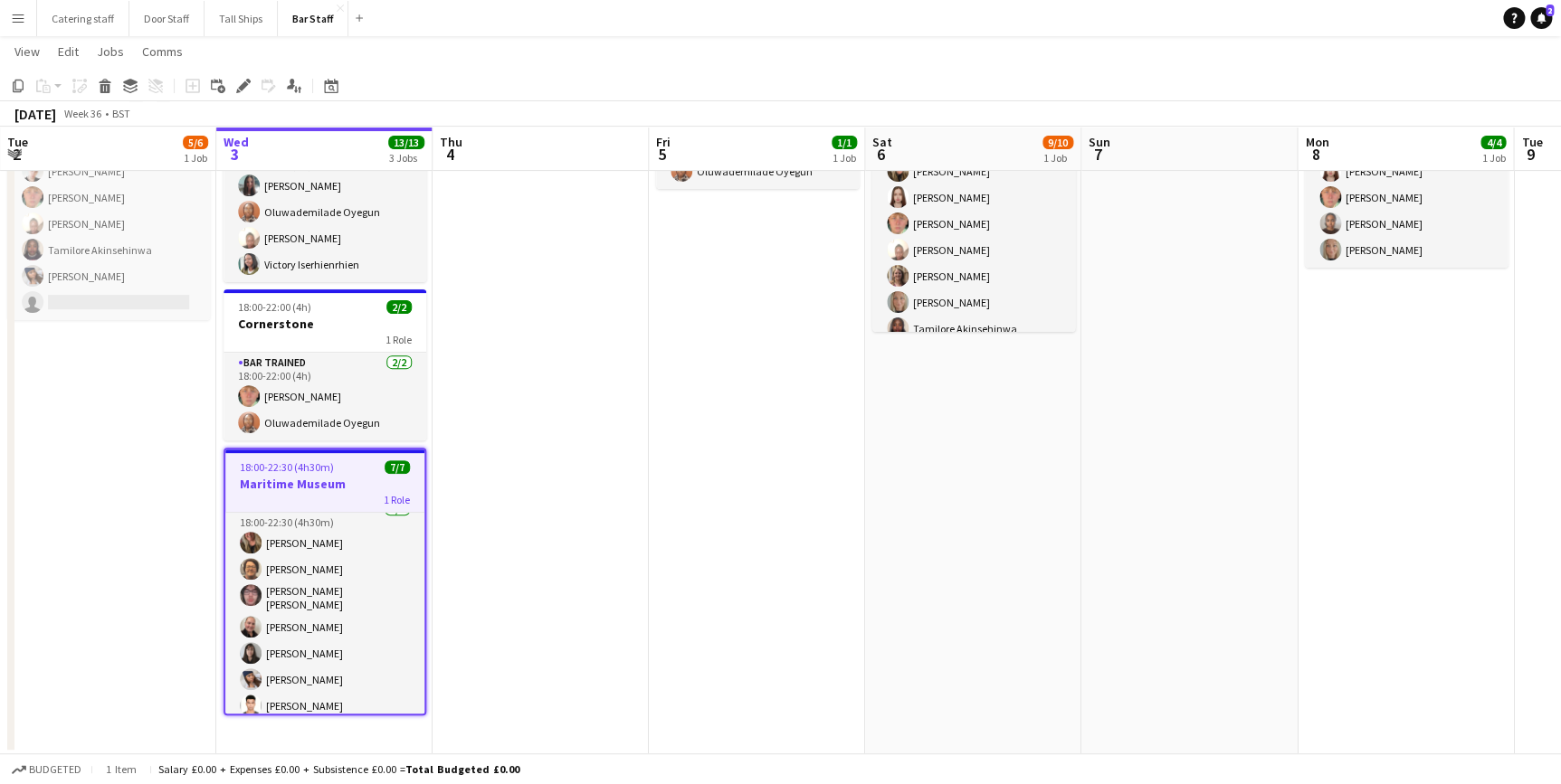
scroll to position [17, 0]
click at [247, 88] on icon "Edit" at bounding box center [243, 85] width 14 height 14
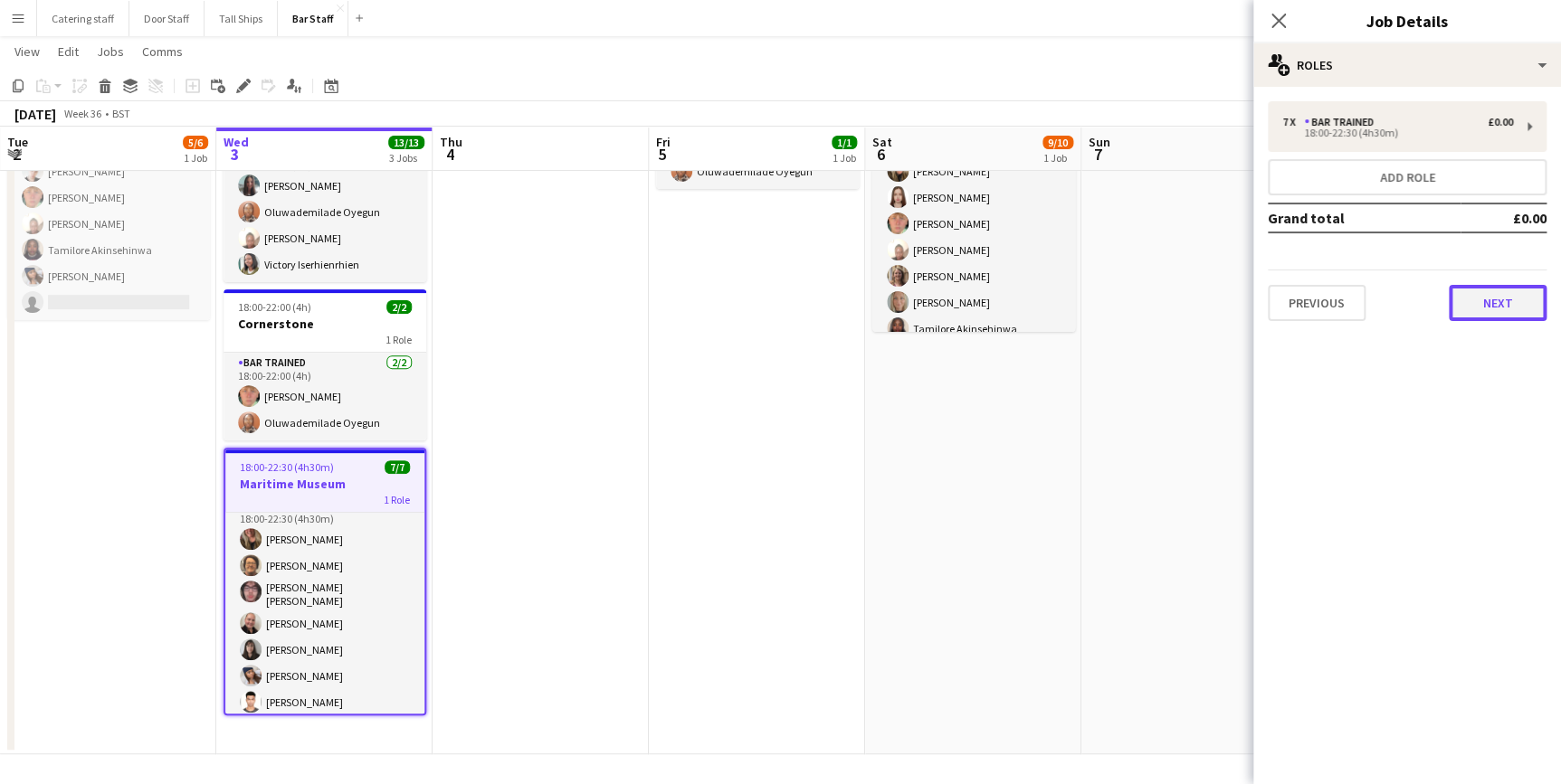
click at [1485, 309] on button "Next" at bounding box center [1498, 303] width 98 height 36
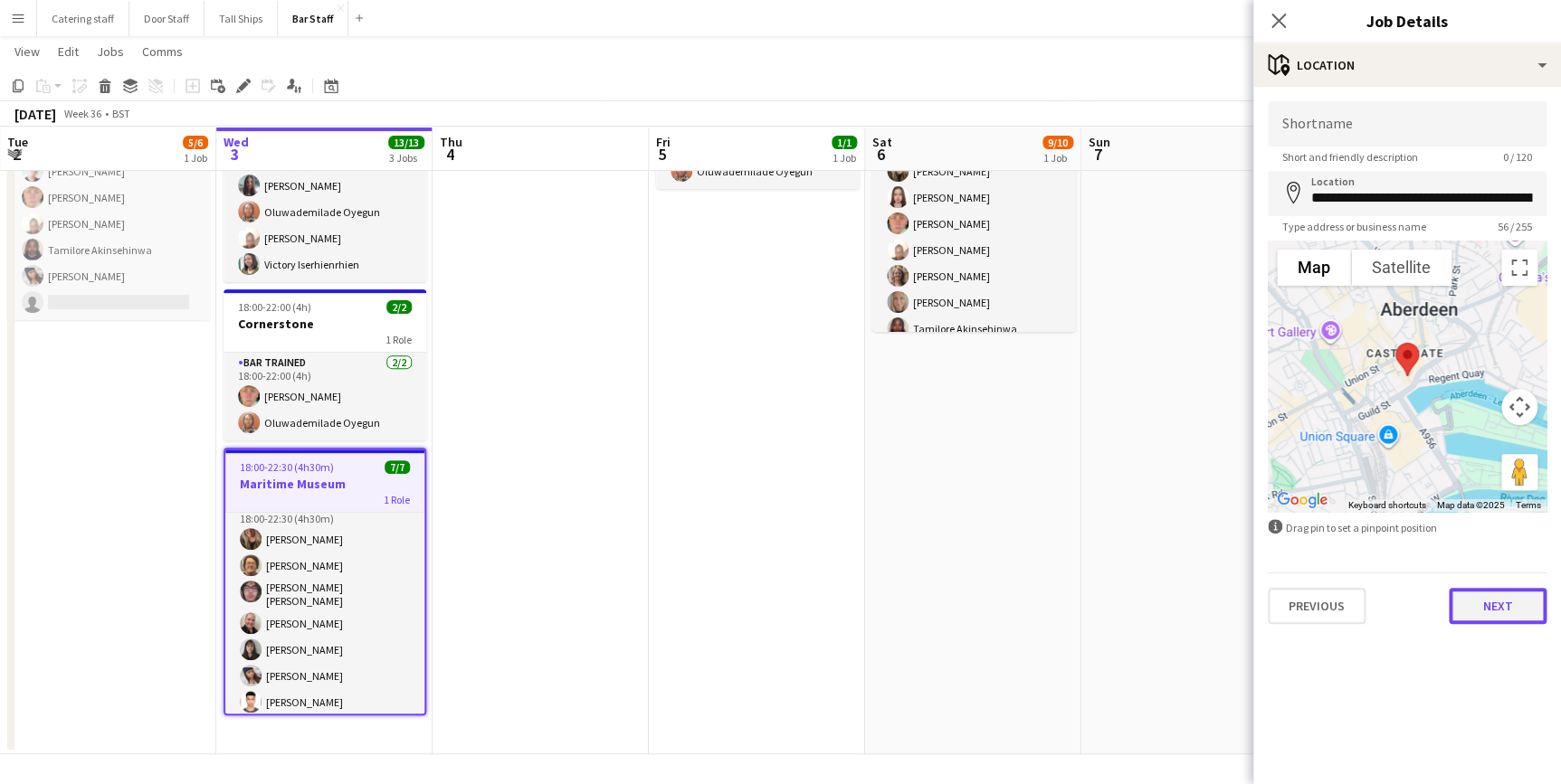
click at [1503, 601] on button "Next" at bounding box center [1498, 607] width 98 height 36
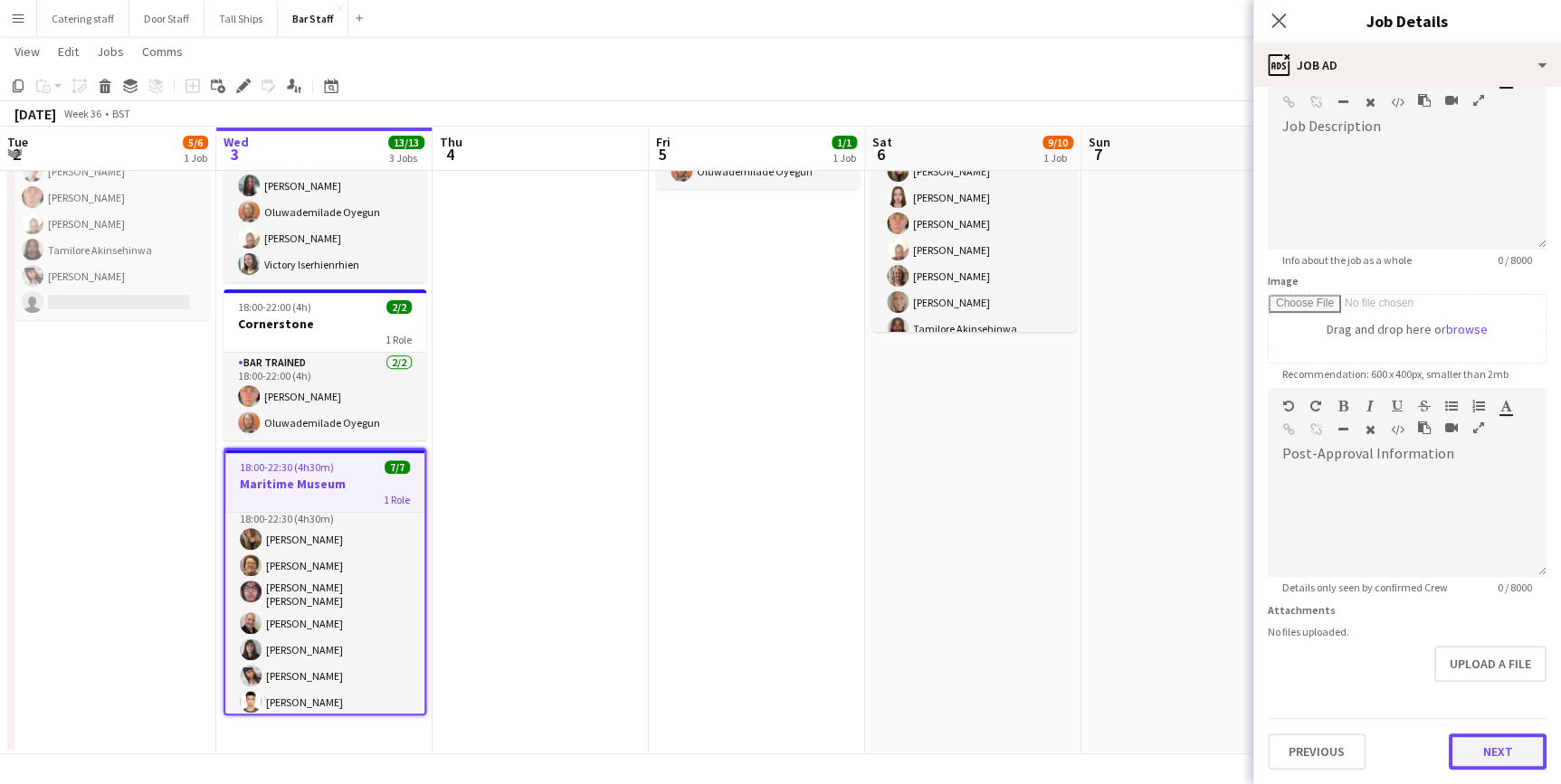
scroll to position [108, 0]
click at [1468, 701] on form "**********" at bounding box center [1407, 381] width 308 height 779
click at [1468, 745] on button "Next" at bounding box center [1498, 753] width 98 height 36
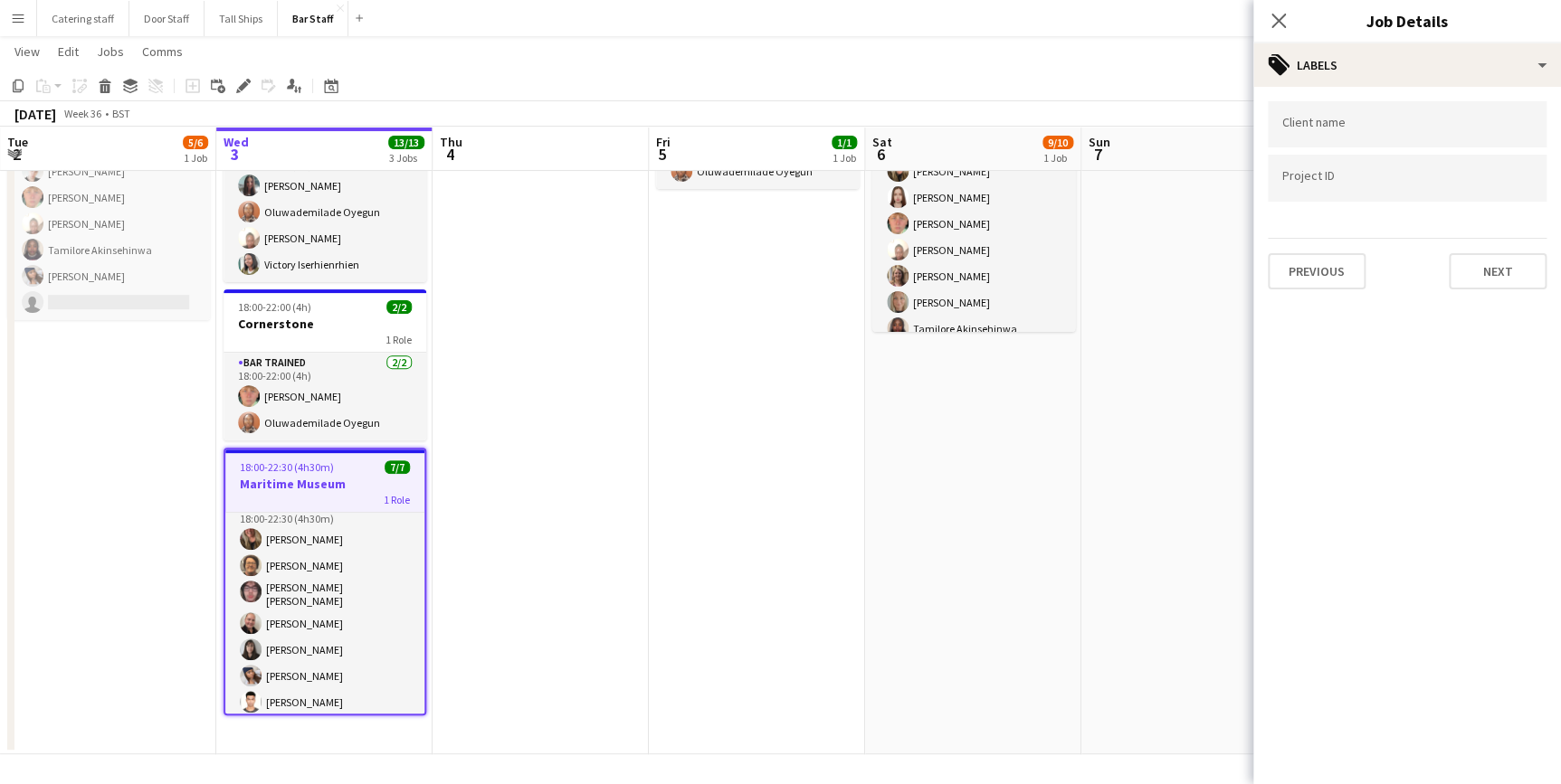
scroll to position [0, 0]
click at [1476, 266] on button "Next" at bounding box center [1498, 271] width 98 height 36
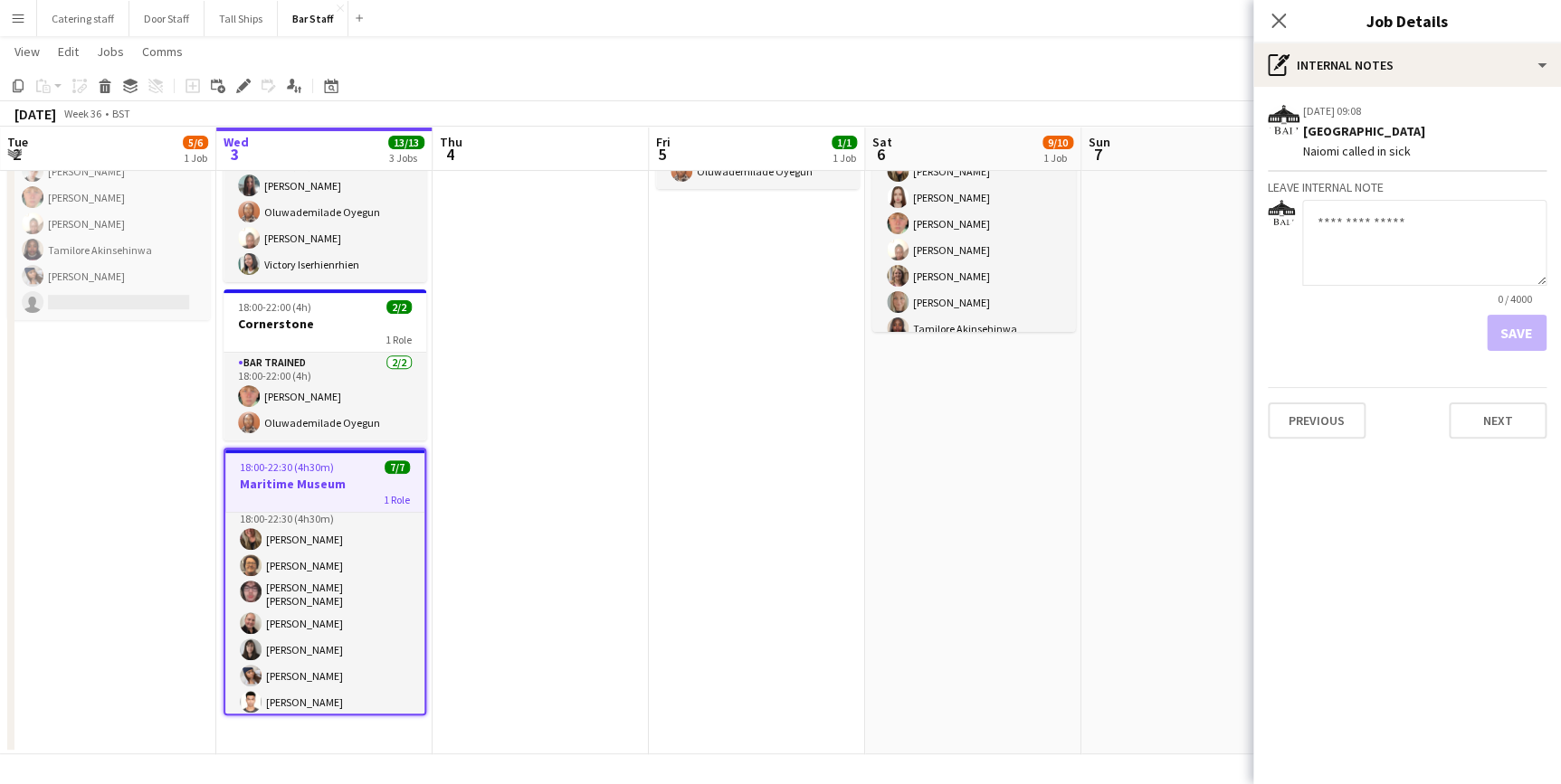
click at [1362, 240] on textarea at bounding box center [1424, 243] width 245 height 86
type textarea "**********"
click at [1521, 334] on button "Save" at bounding box center [1517, 334] width 59 height 36
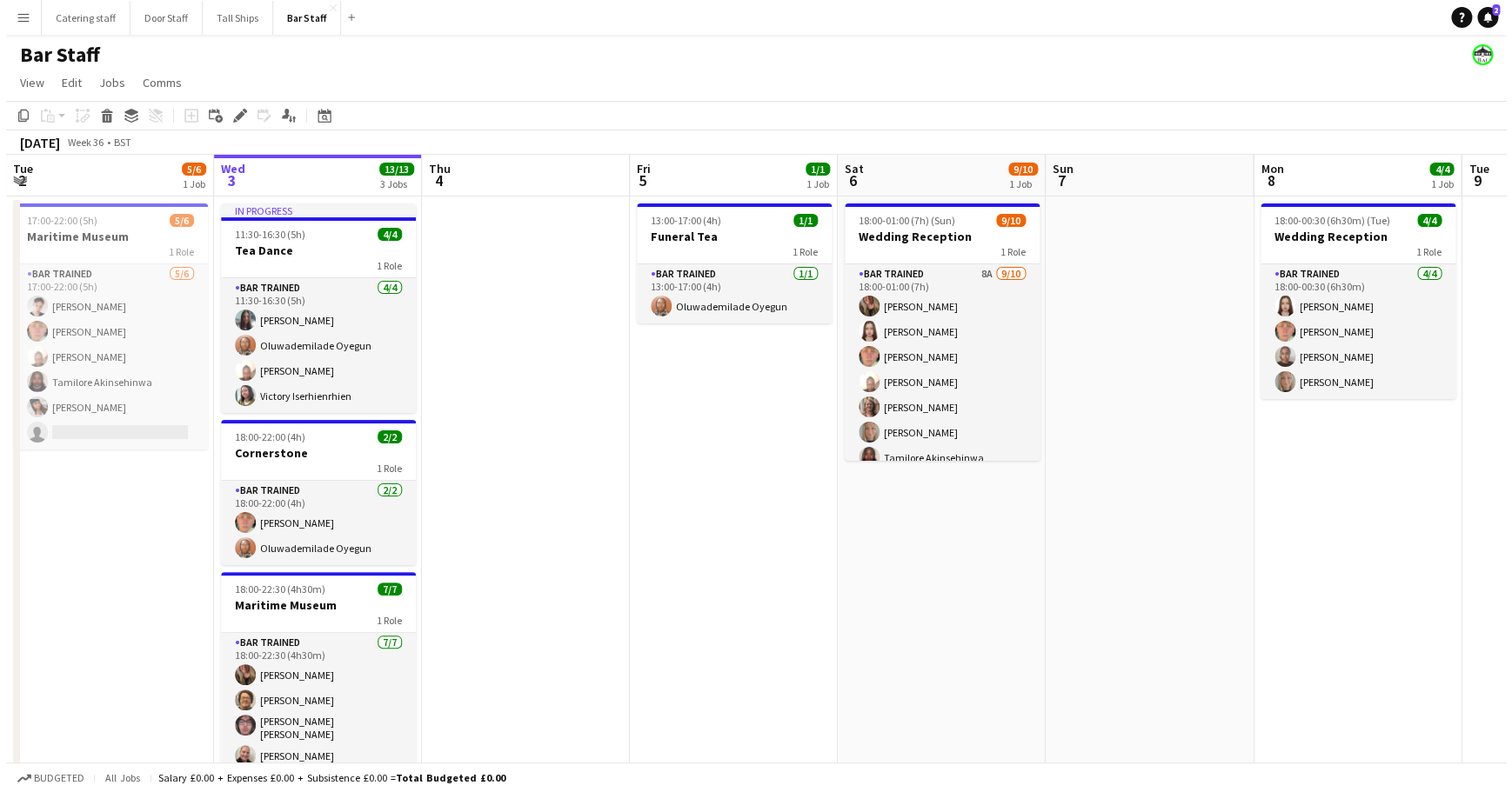
scroll to position [0, 416]
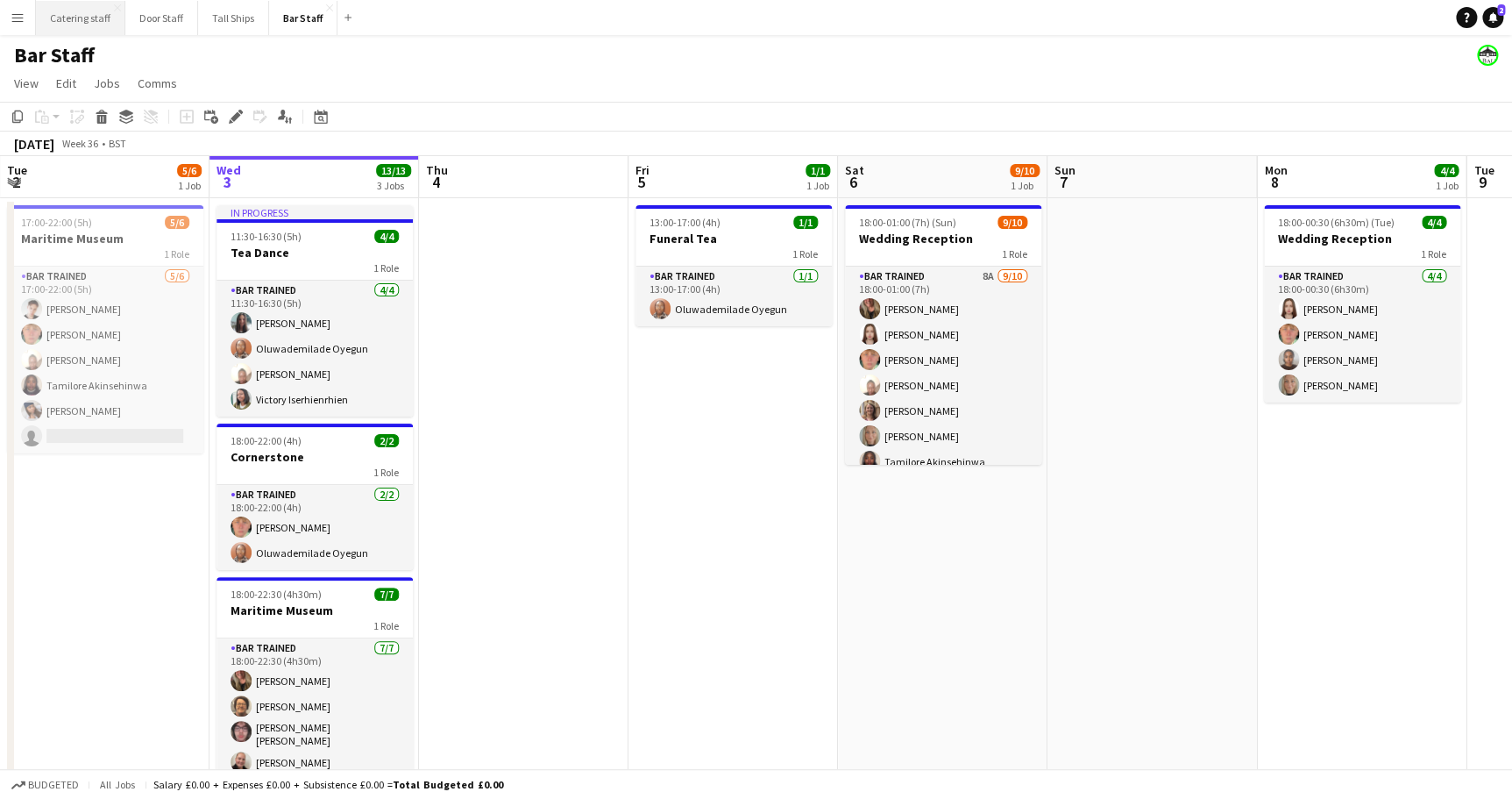
click at [87, 21] on button "Catering staff Close" at bounding box center [81, 18] width 89 height 34
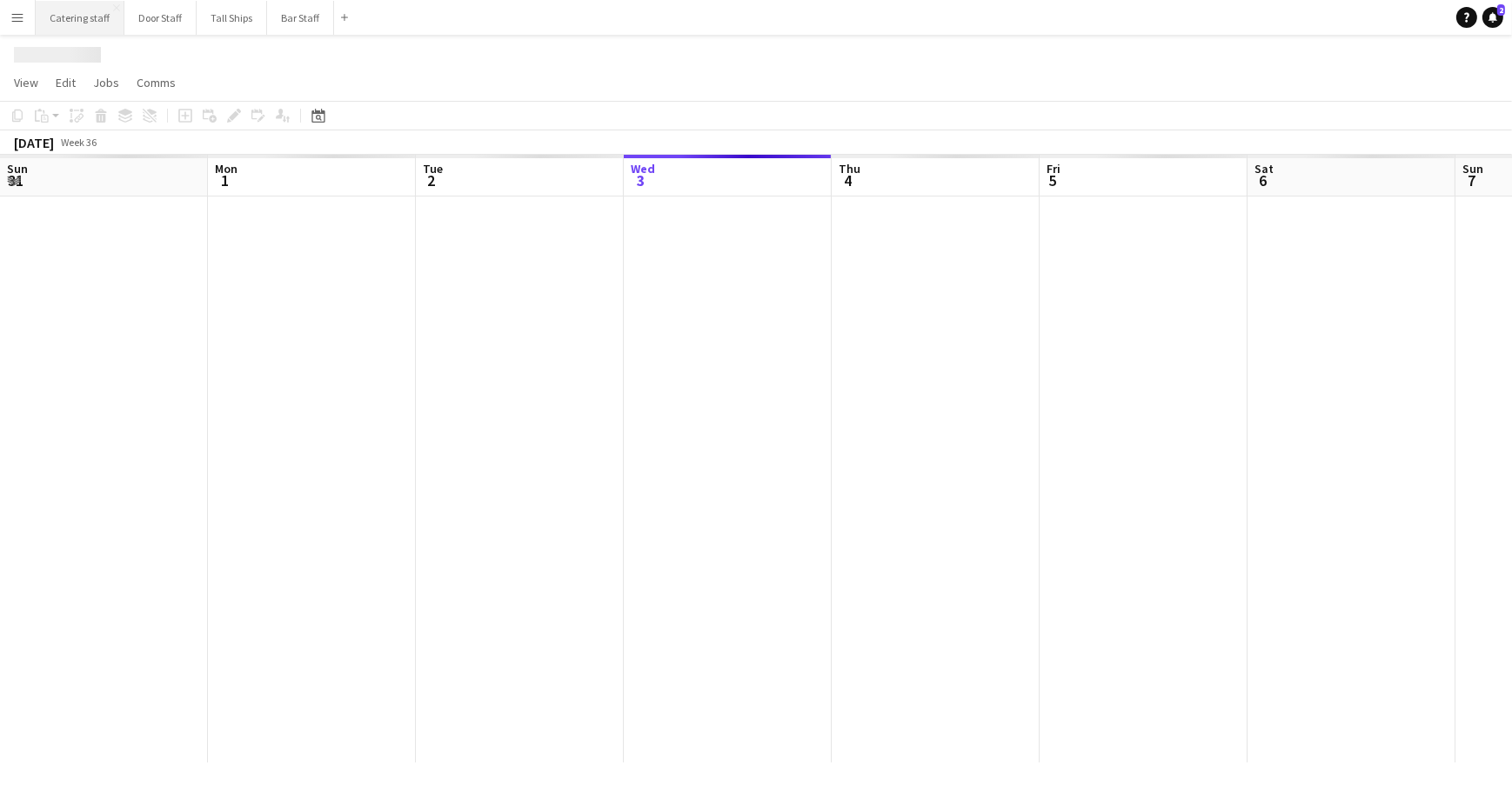
scroll to position [0, 416]
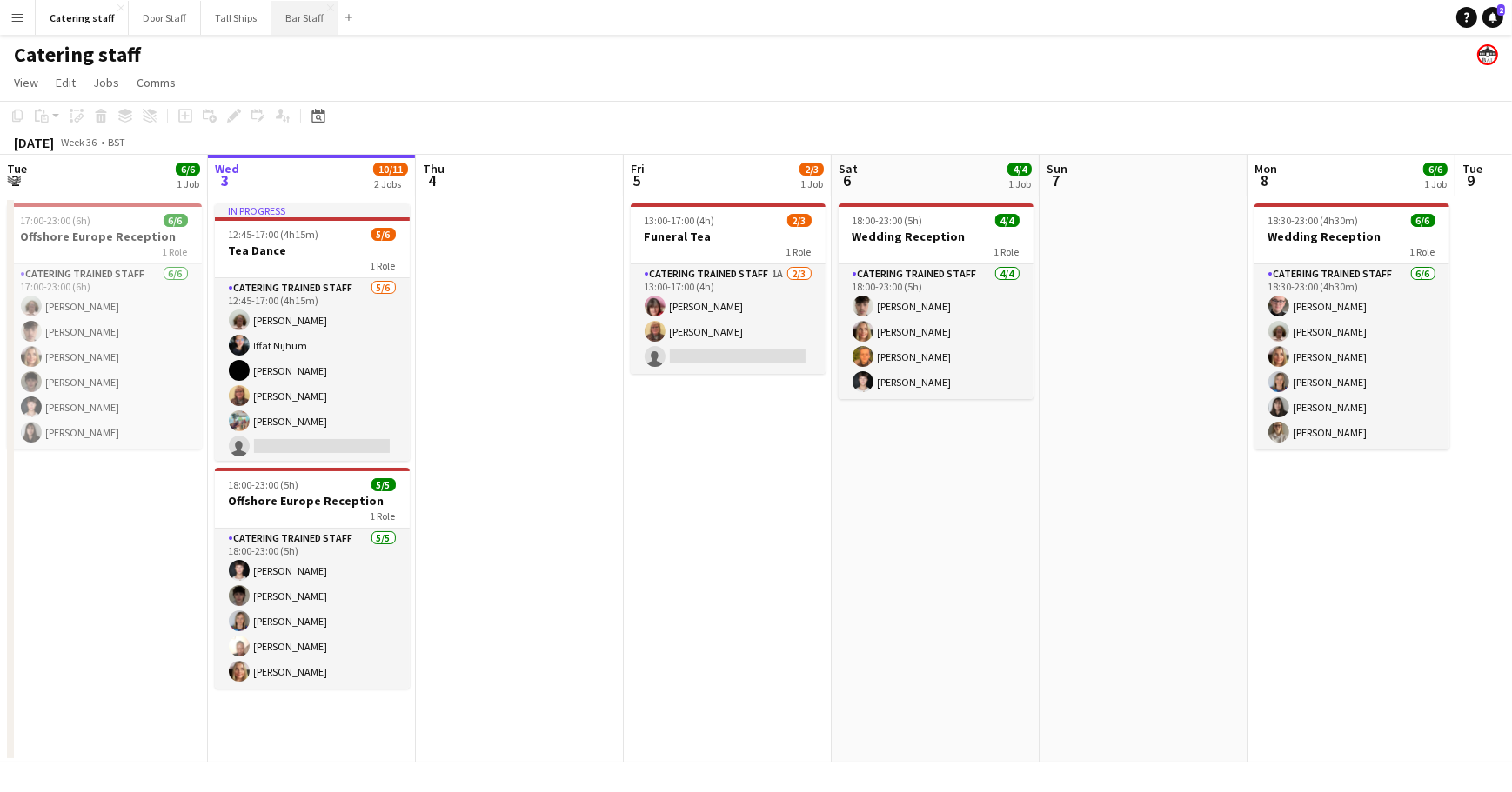
click at [275, 22] on button "Bar Staff Close" at bounding box center [305, 17] width 67 height 34
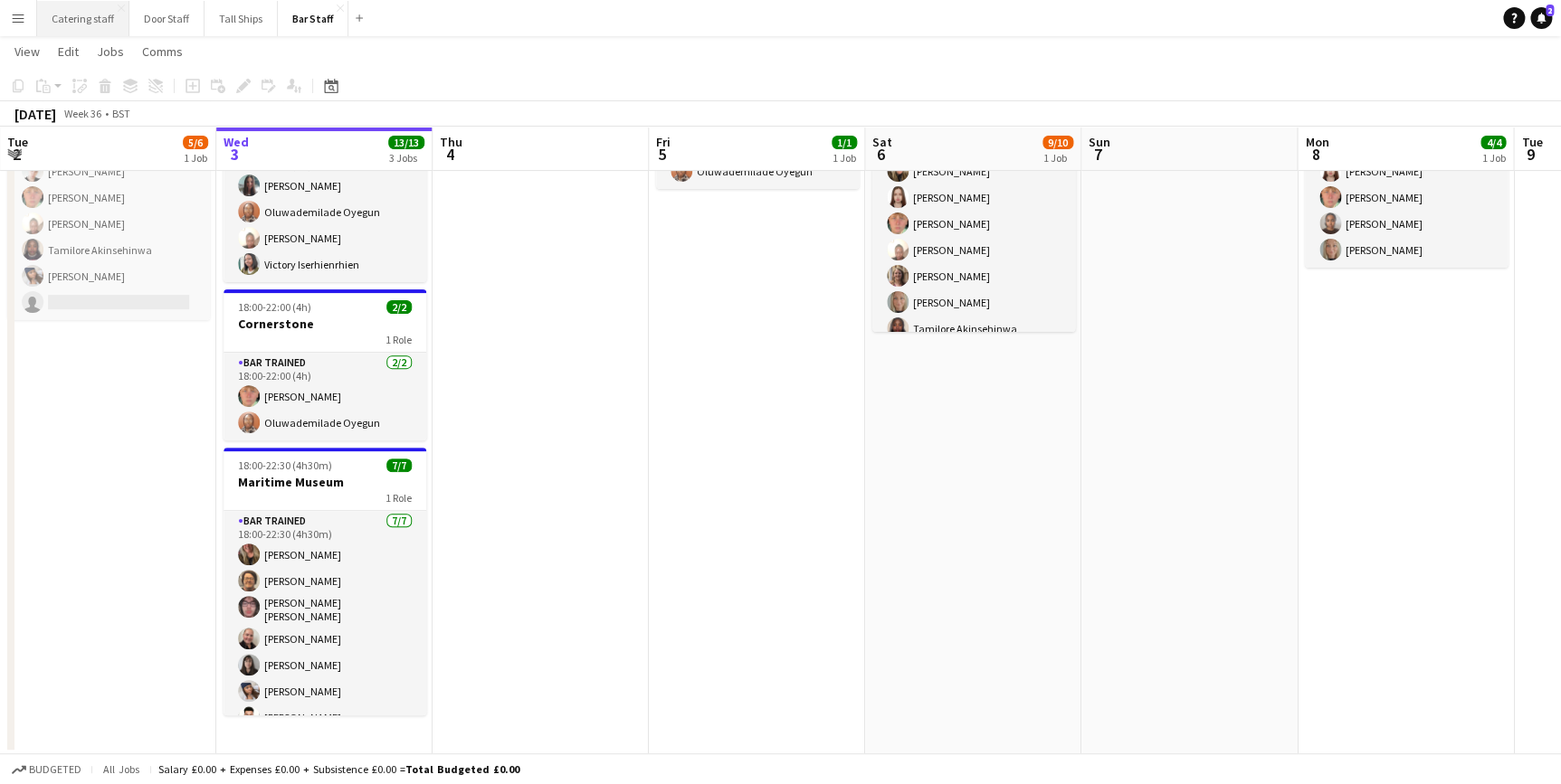
click at [85, 24] on button "Catering staff Close" at bounding box center [83, 18] width 92 height 35
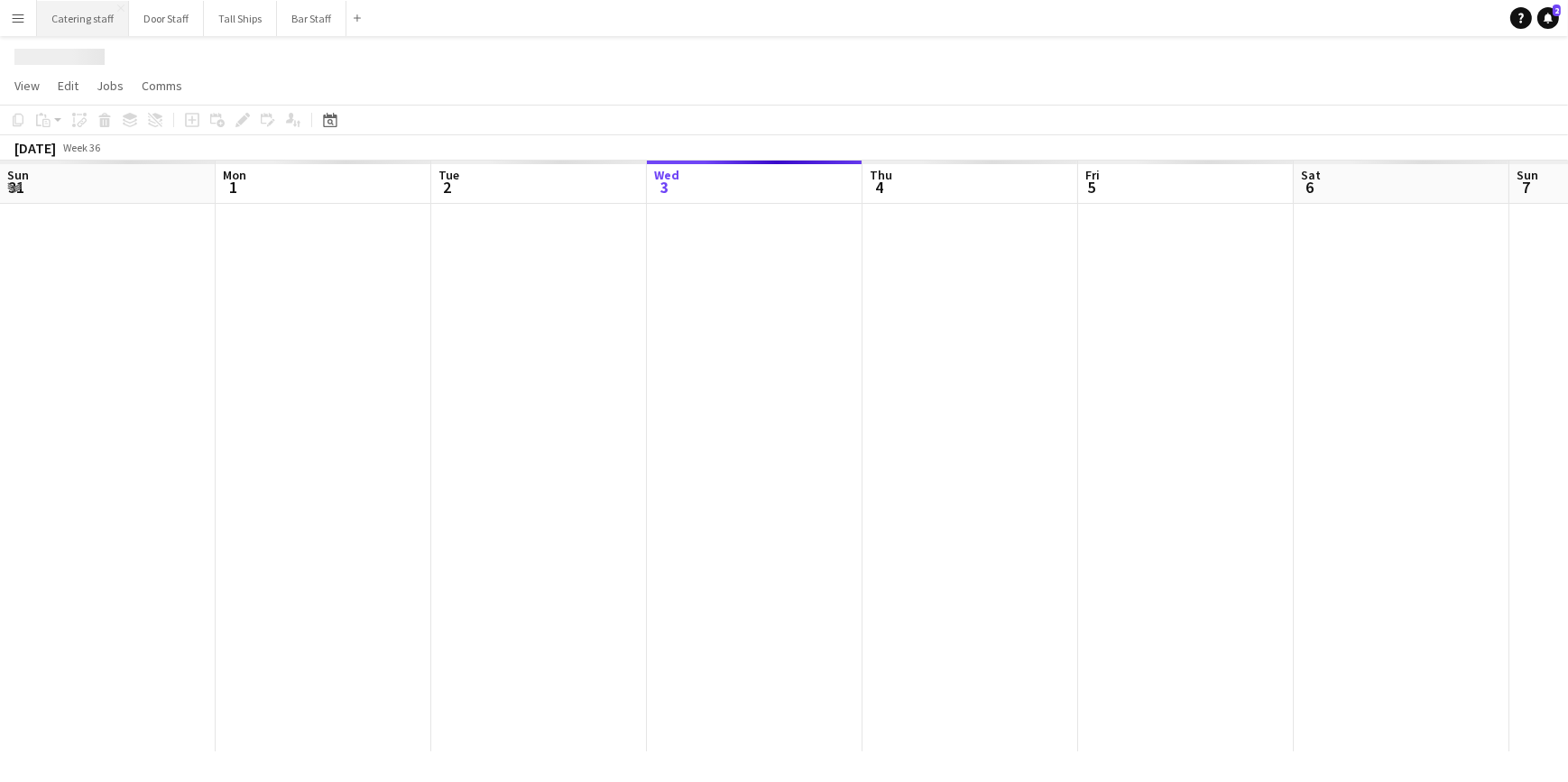
scroll to position [0, 431]
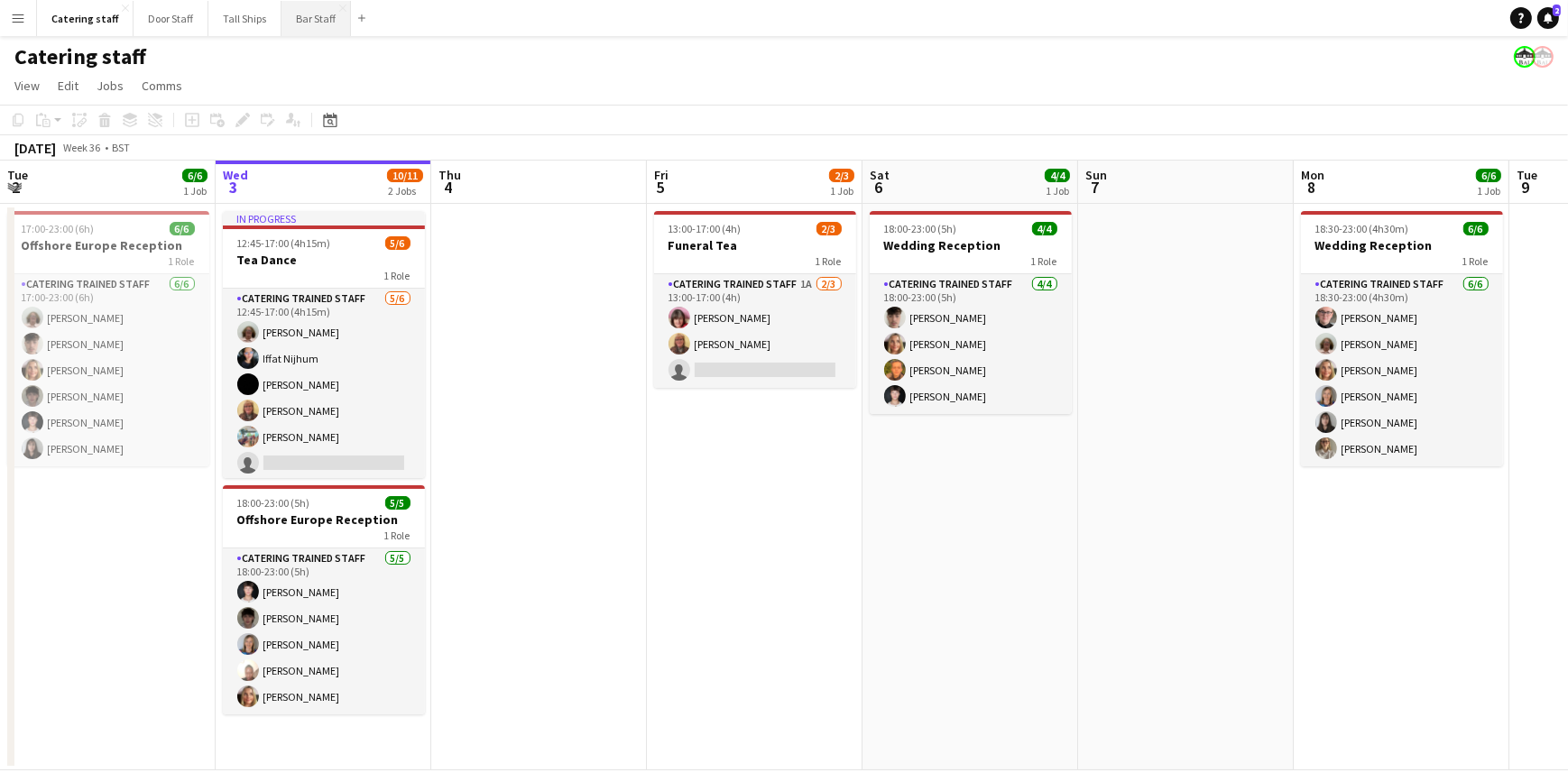
click at [293, 23] on button "Bar Staff Close" at bounding box center [316, 18] width 70 height 35
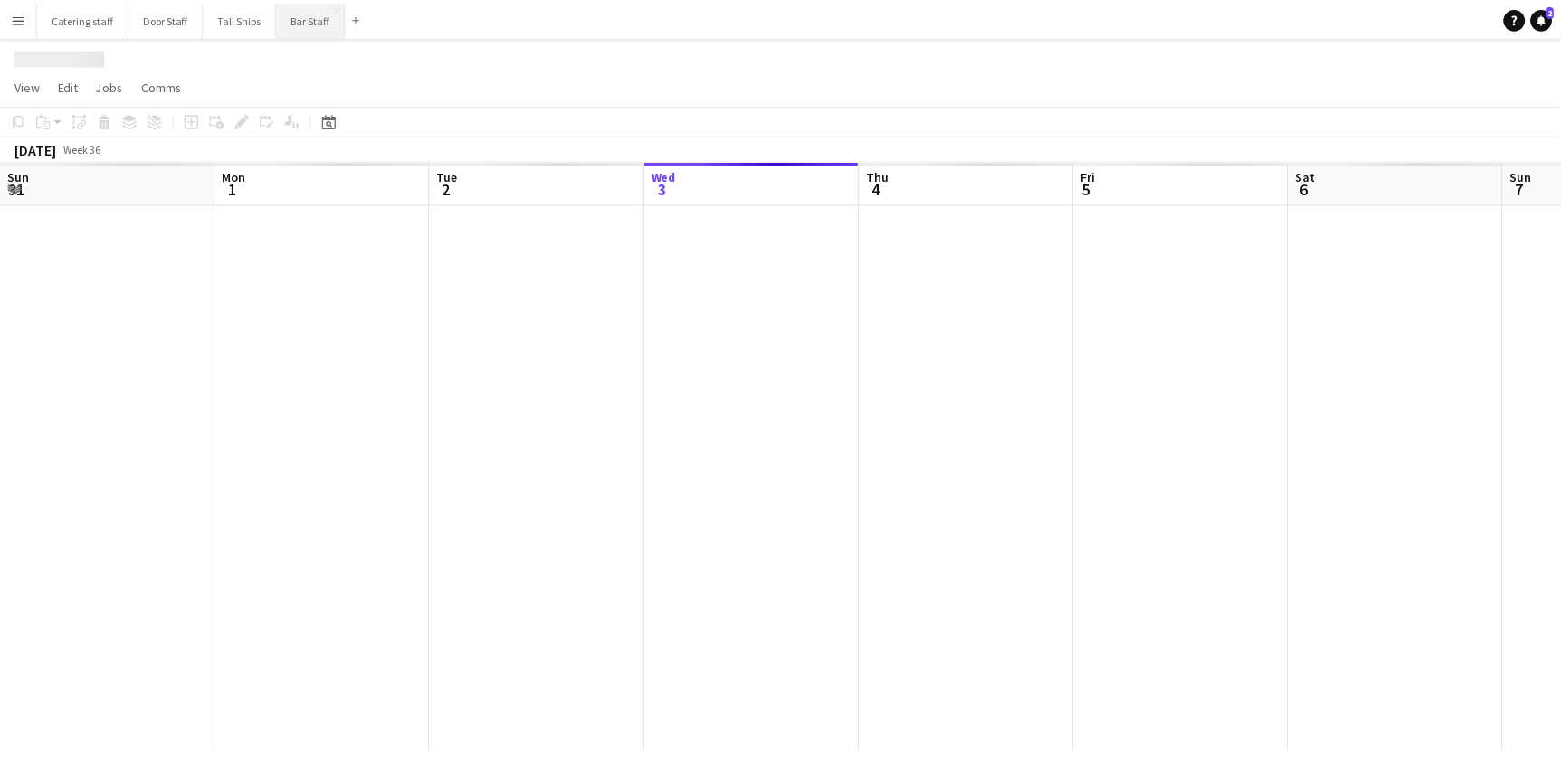
scroll to position [0, 432]
